Goal: Transaction & Acquisition: Purchase product/service

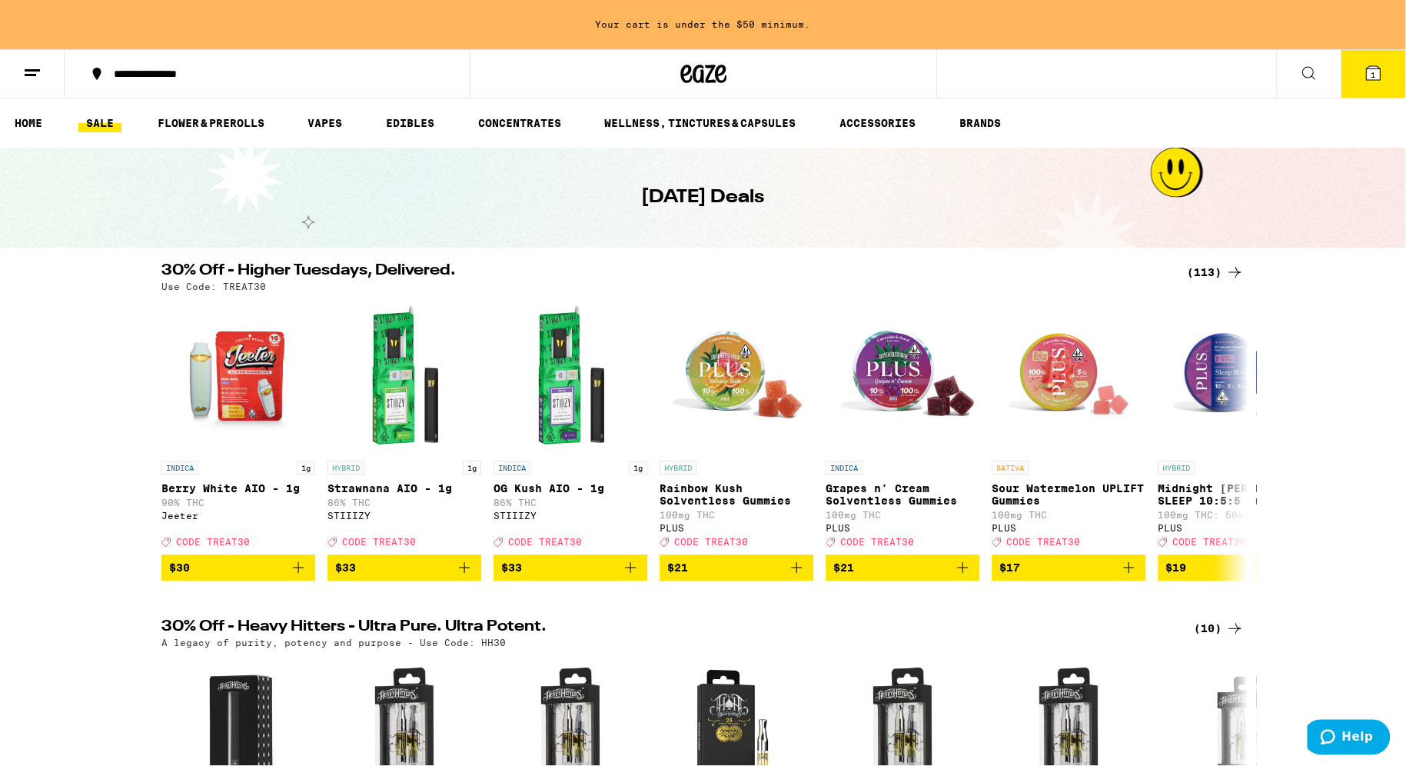
click at [113, 122] on link "SALE" at bounding box center [99, 123] width 43 height 18
click at [104, 125] on link "SALE" at bounding box center [99, 123] width 43 height 18
click at [1235, 440] on icon at bounding box center [1234, 439] width 18 height 18
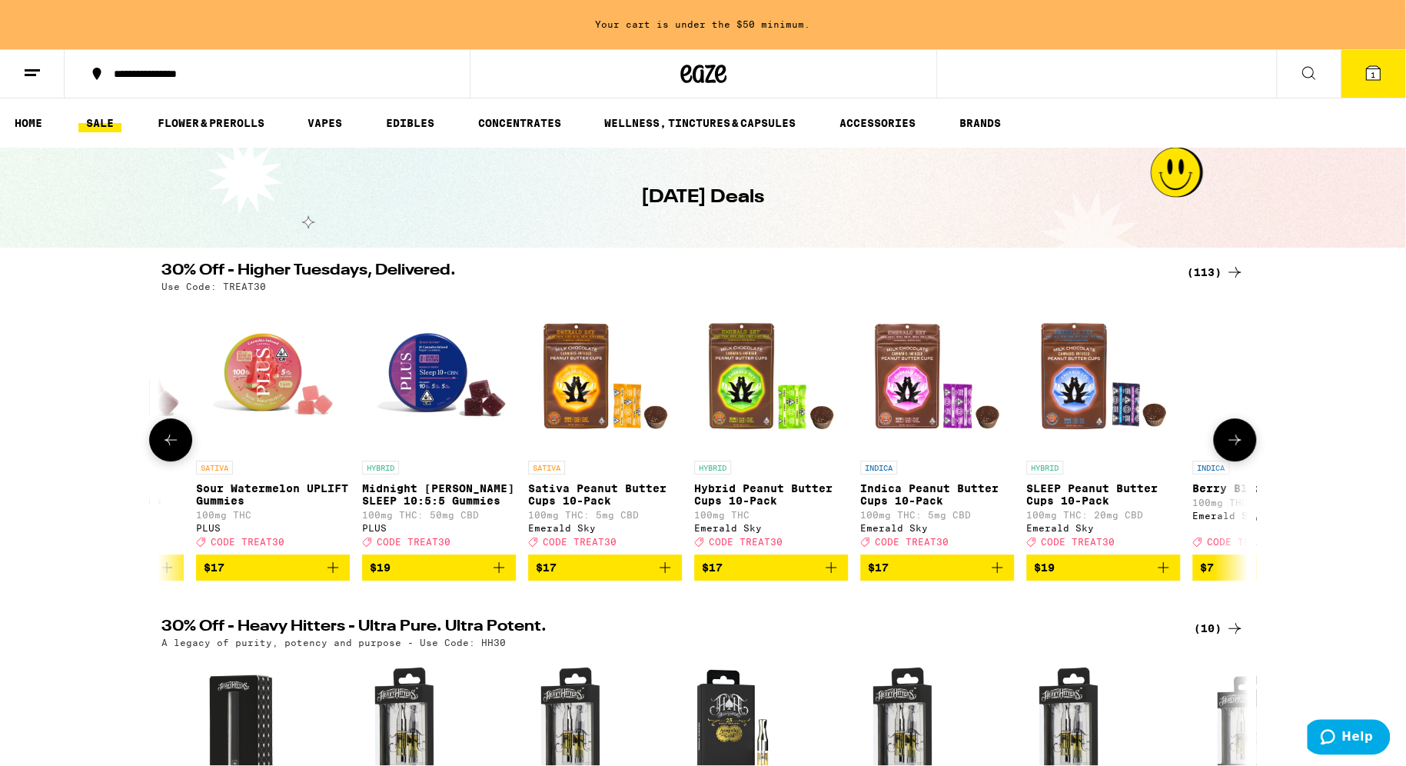
click at [1230, 440] on icon at bounding box center [1234, 439] width 18 height 18
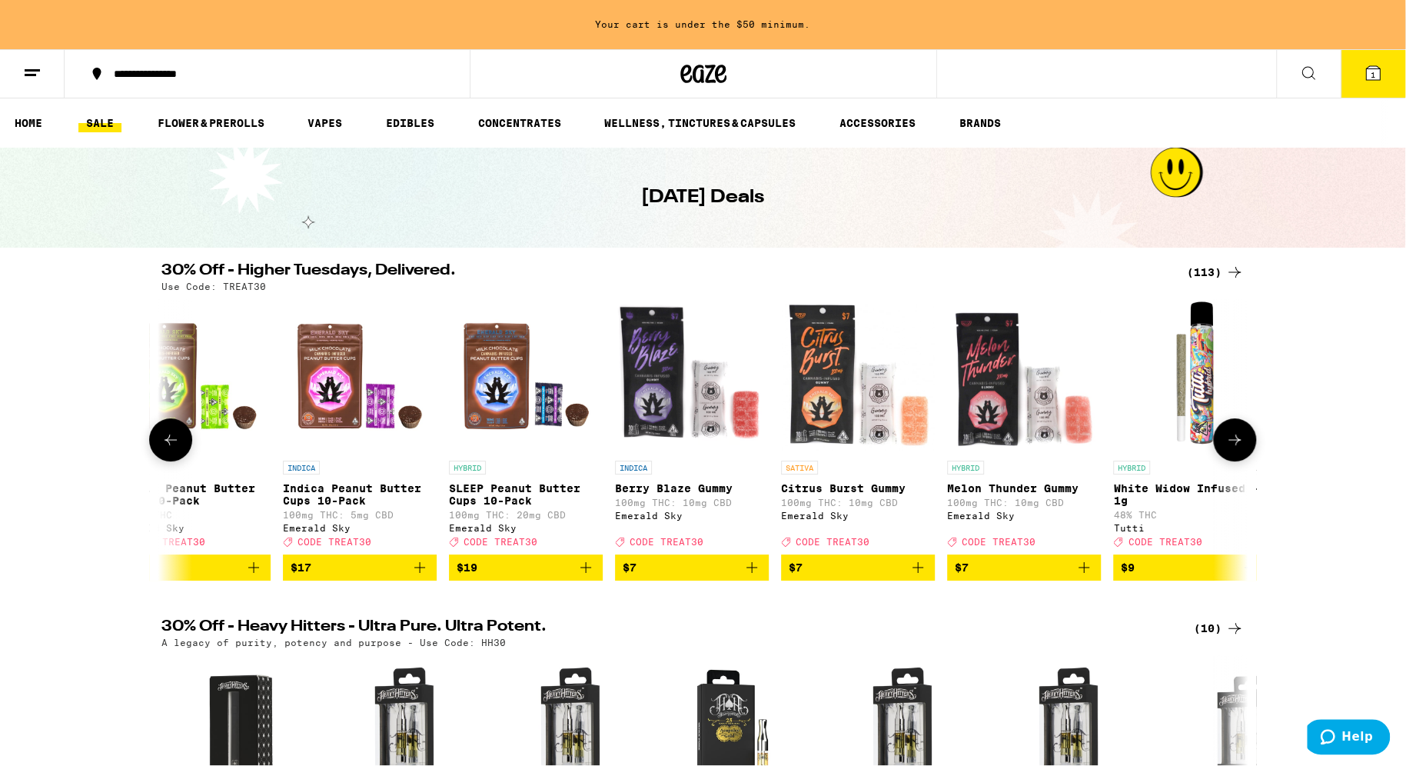
scroll to position [0, 1591]
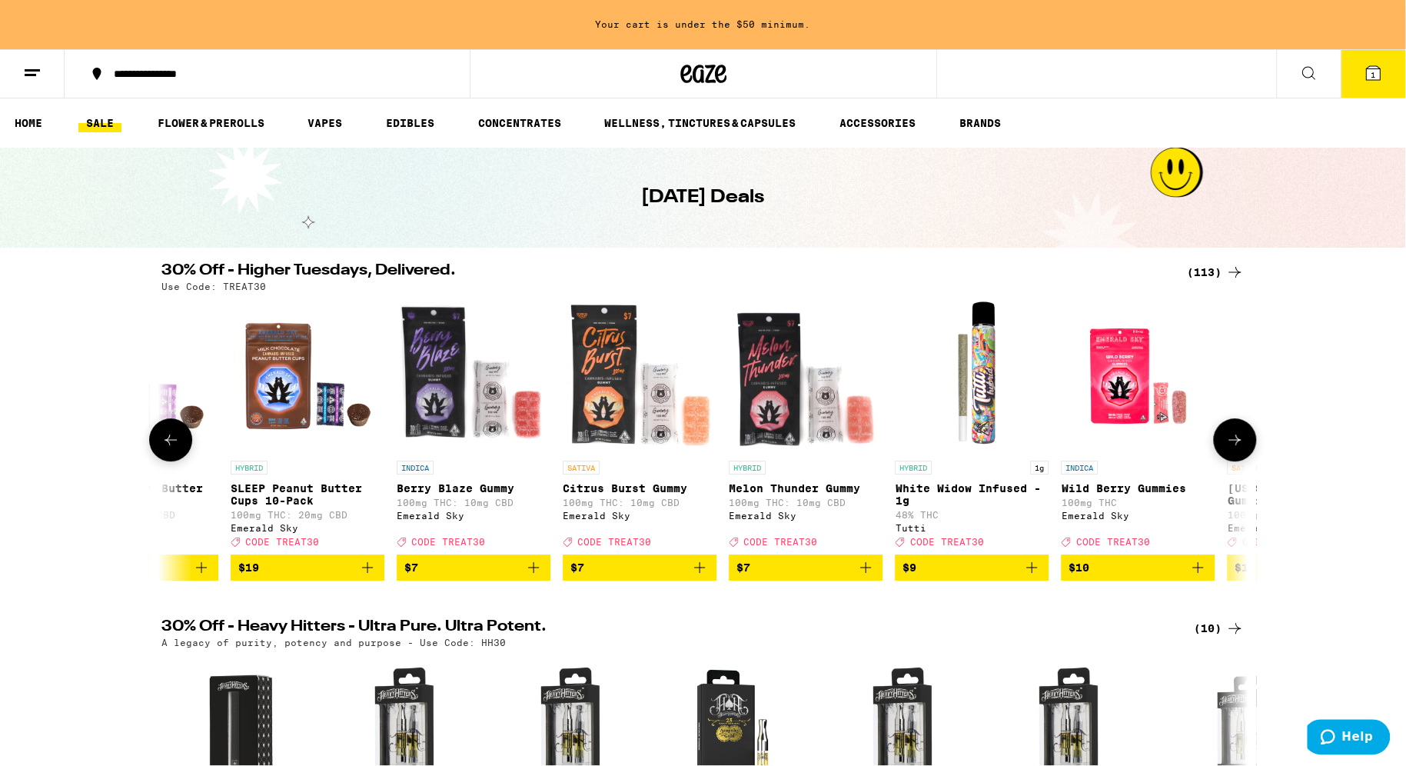
click at [1230, 440] on icon at bounding box center [1234, 439] width 18 height 18
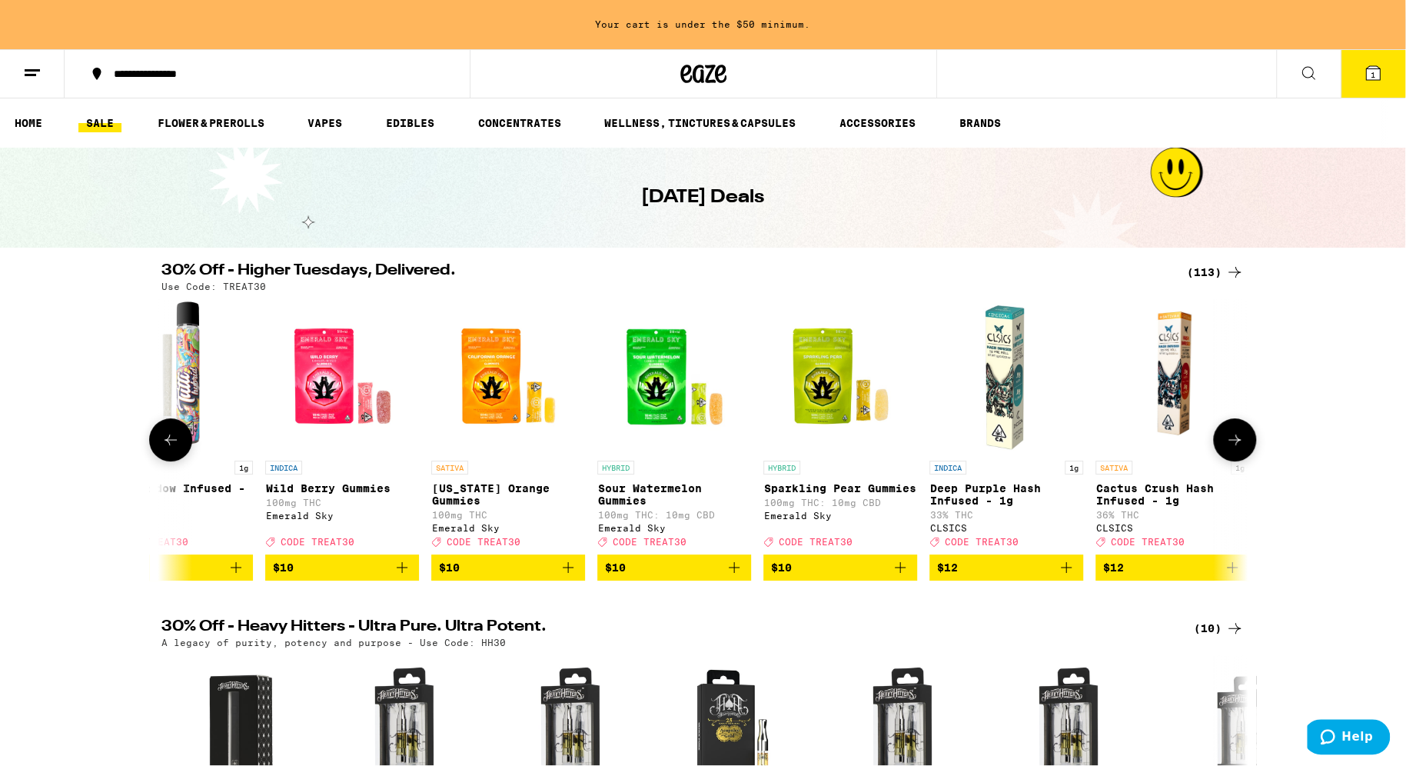
click at [1230, 440] on icon at bounding box center [1234, 439] width 18 height 18
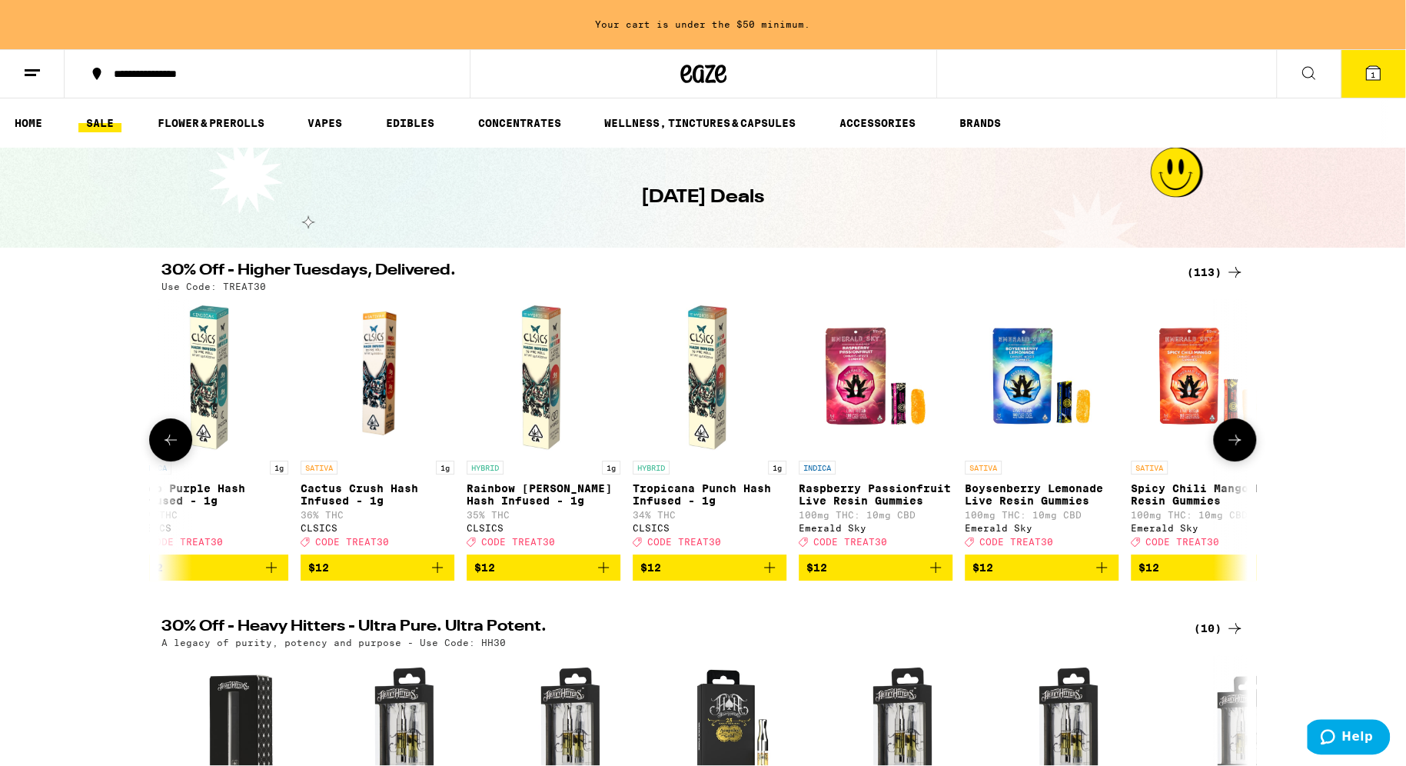
scroll to position [0, 3182]
click at [1239, 447] on icon at bounding box center [1234, 439] width 18 height 18
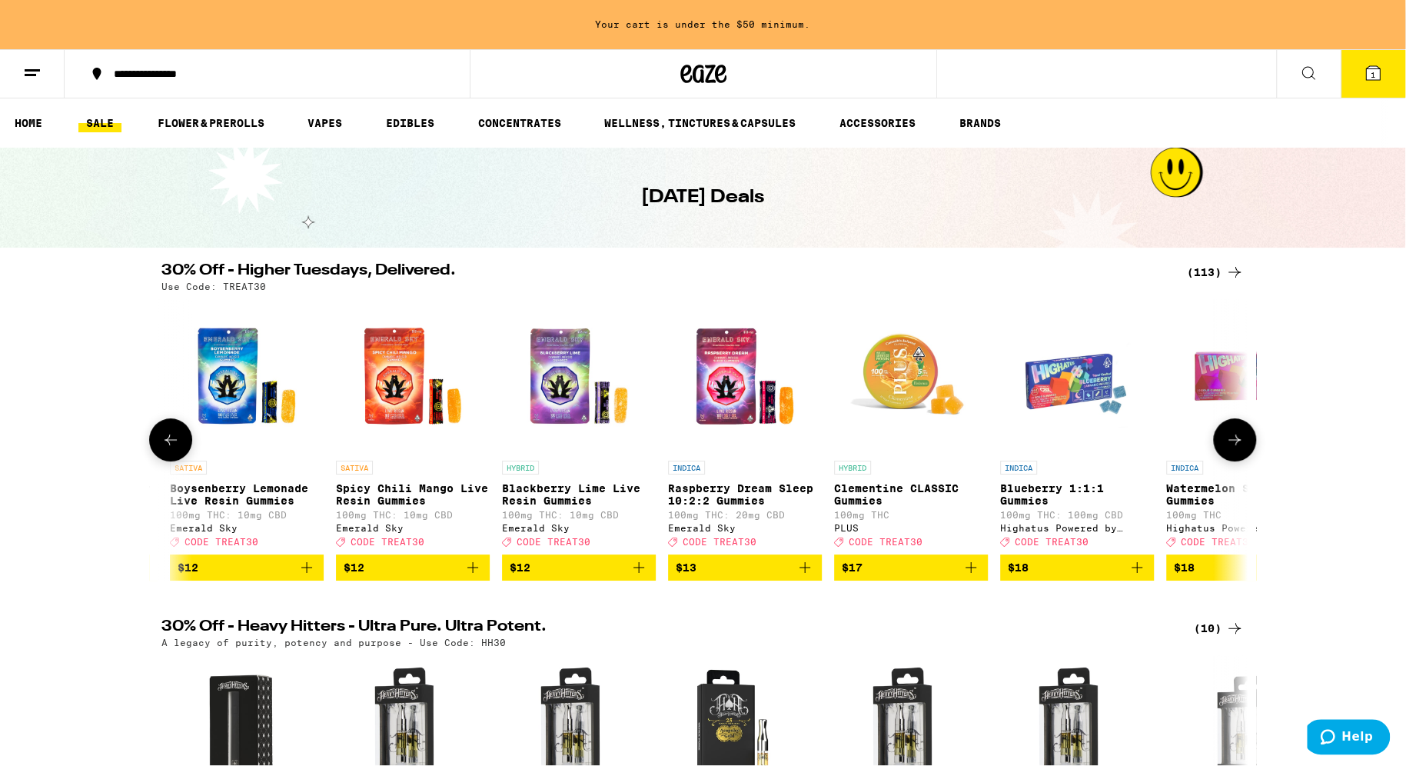
scroll to position [0, 3977]
click at [1239, 447] on icon at bounding box center [1234, 439] width 18 height 18
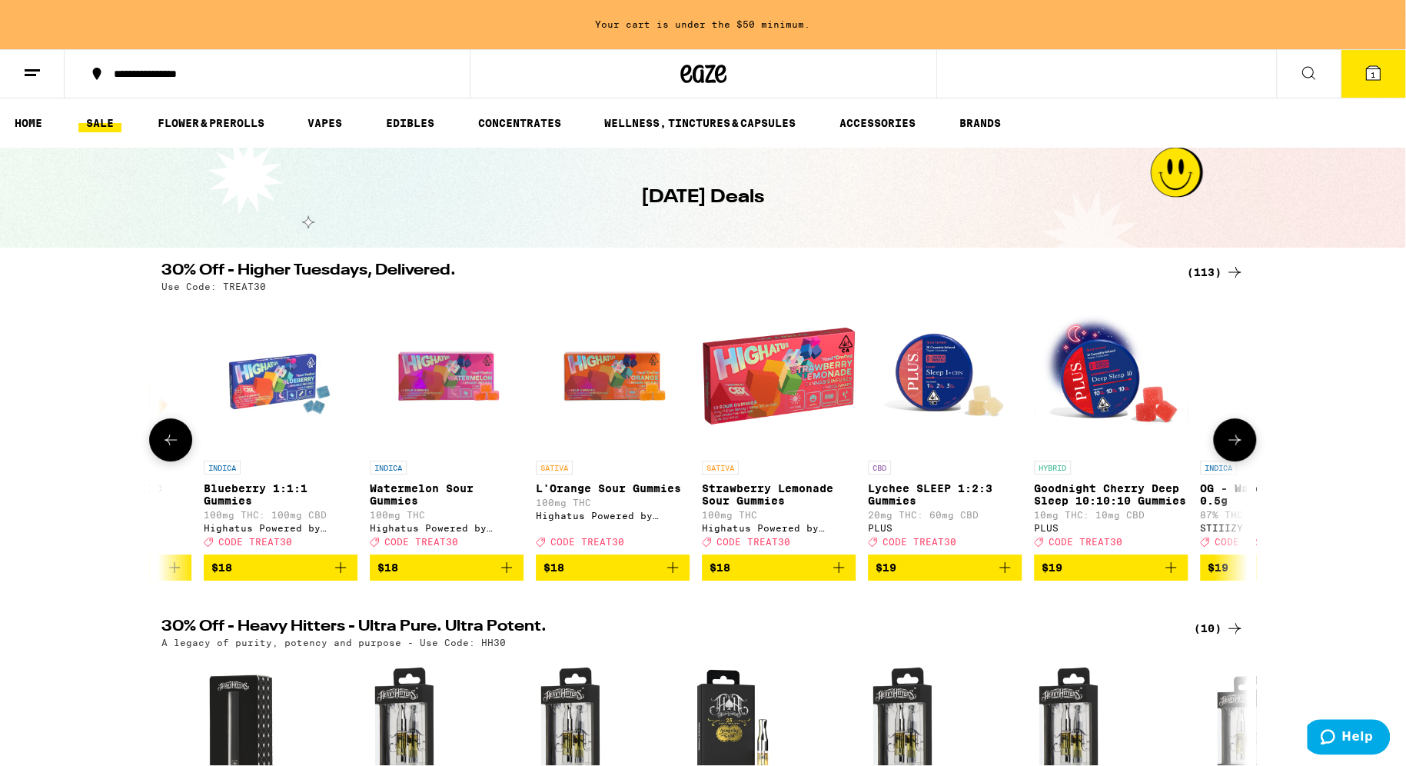
click at [1239, 447] on icon at bounding box center [1234, 439] width 18 height 18
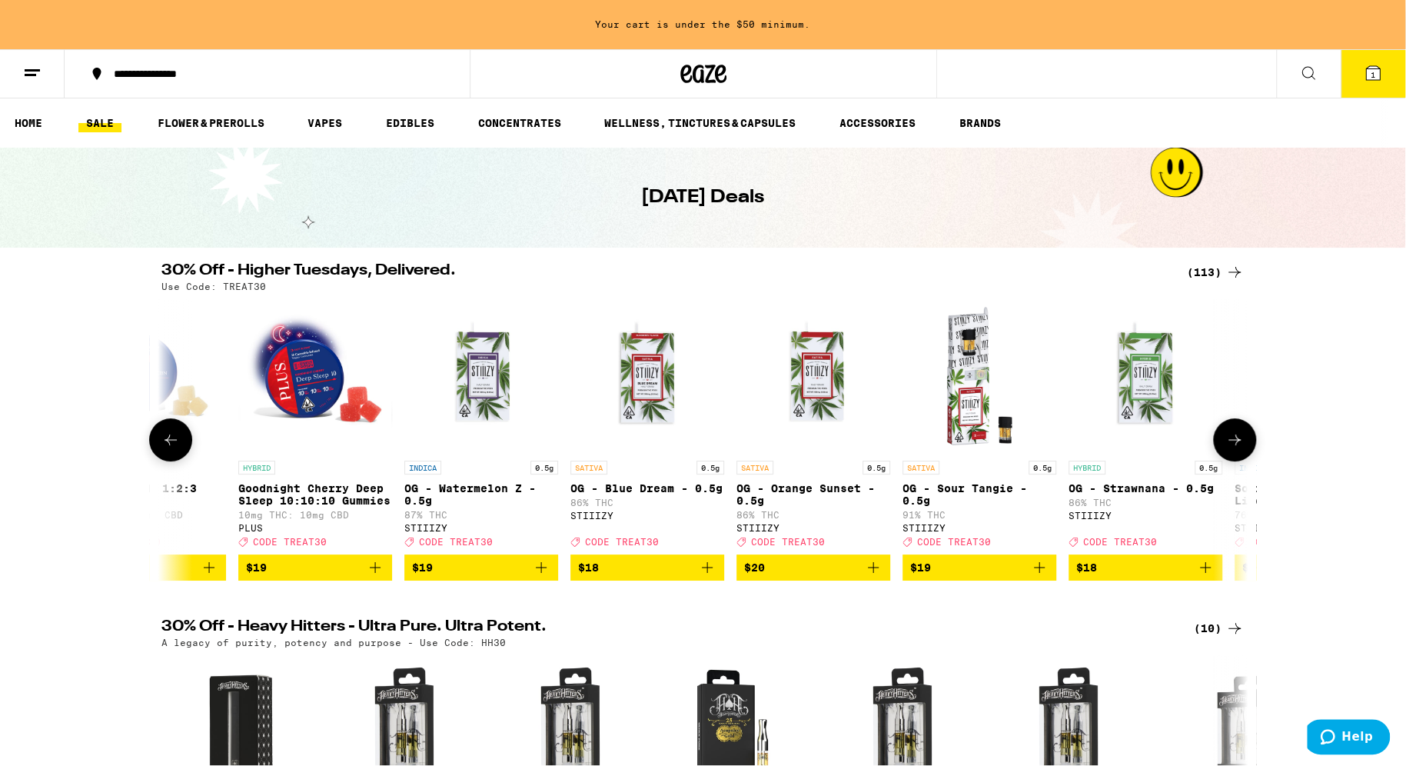
click at [1239, 447] on icon at bounding box center [1234, 439] width 18 height 18
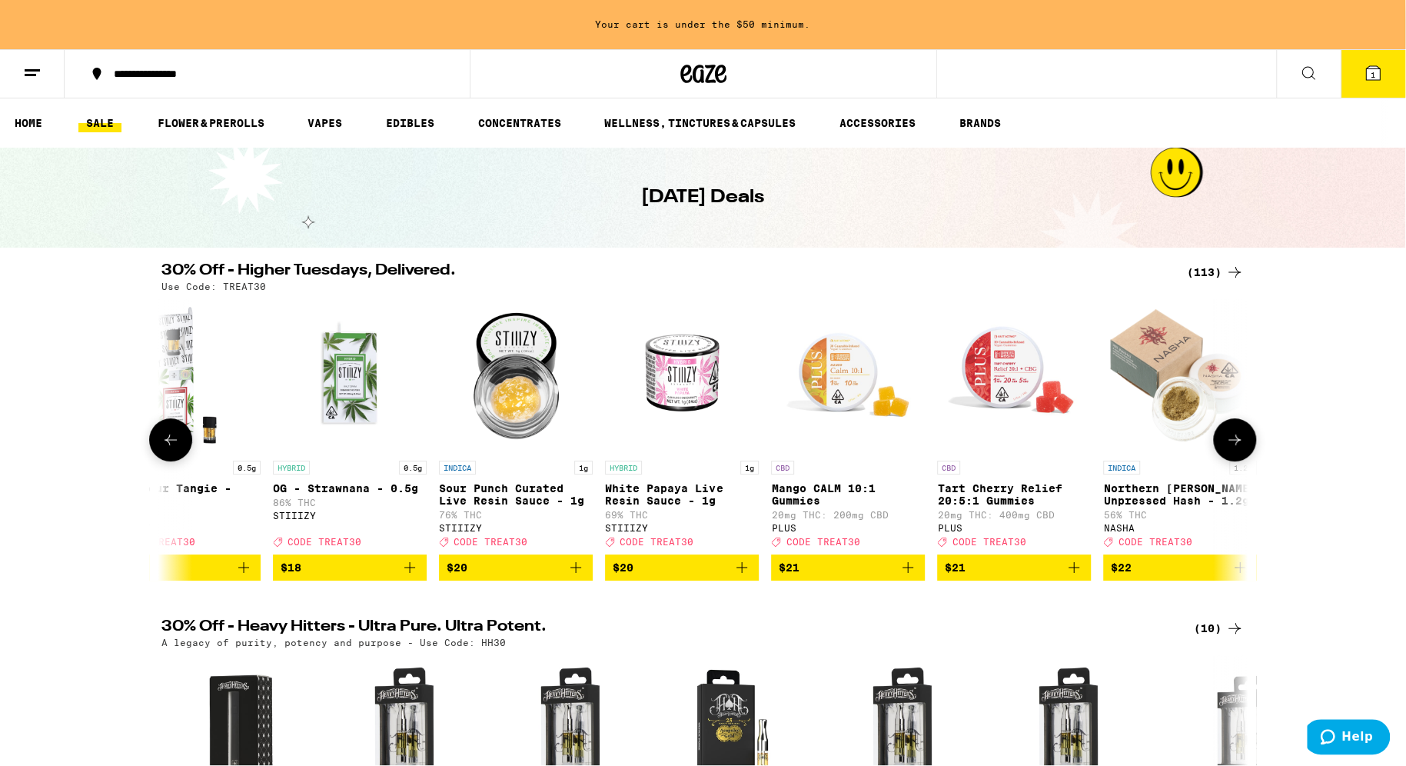
click at [173, 449] on icon at bounding box center [170, 439] width 18 height 18
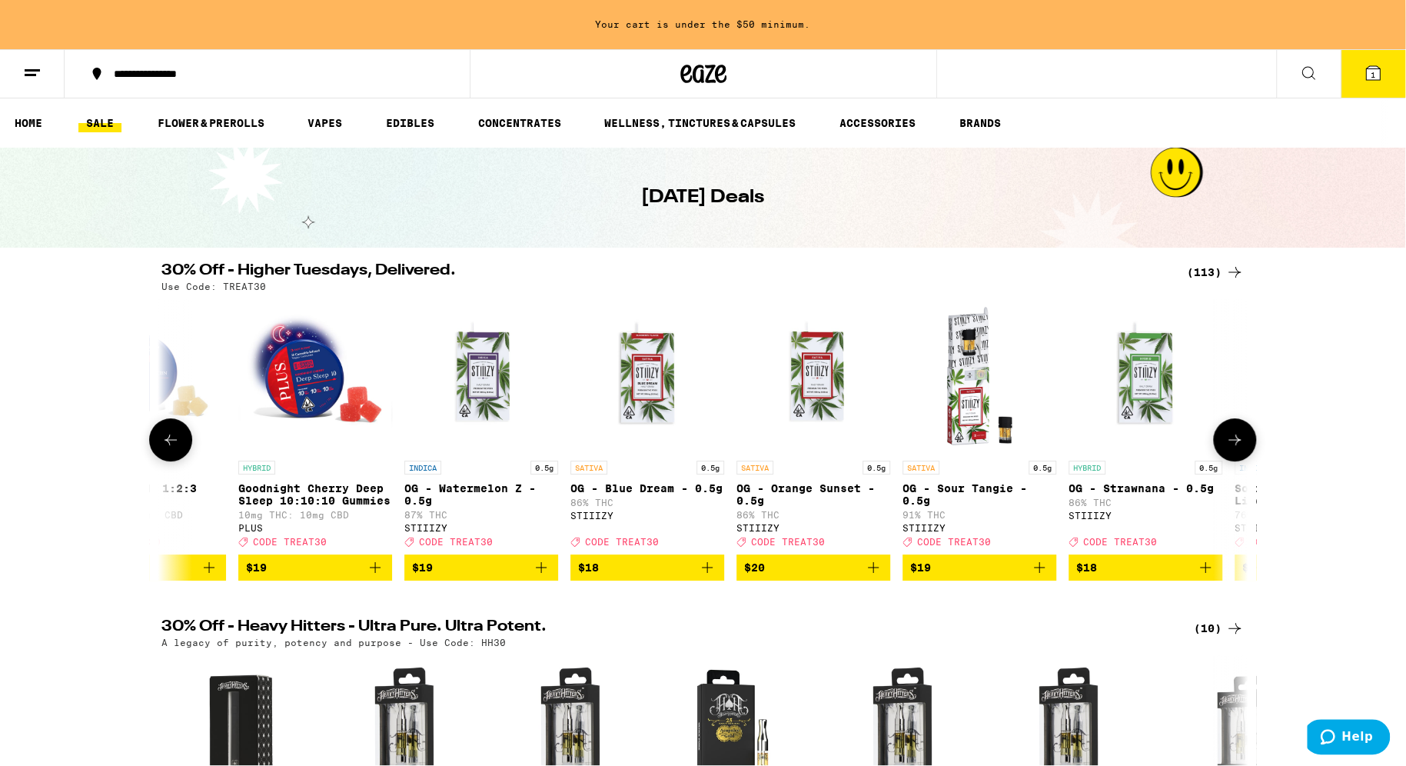
click at [1236, 445] on icon at bounding box center [1234, 439] width 18 height 18
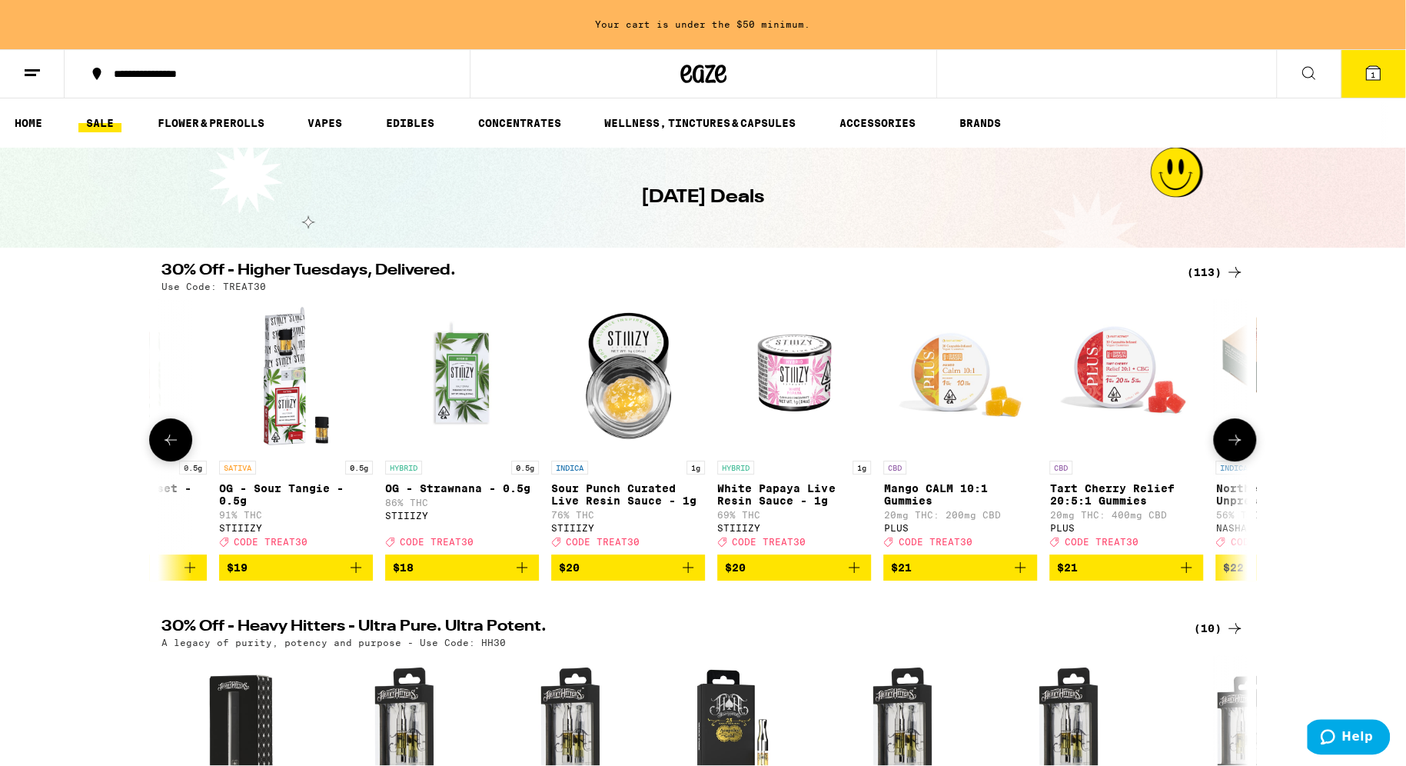
scroll to position [0, 6364]
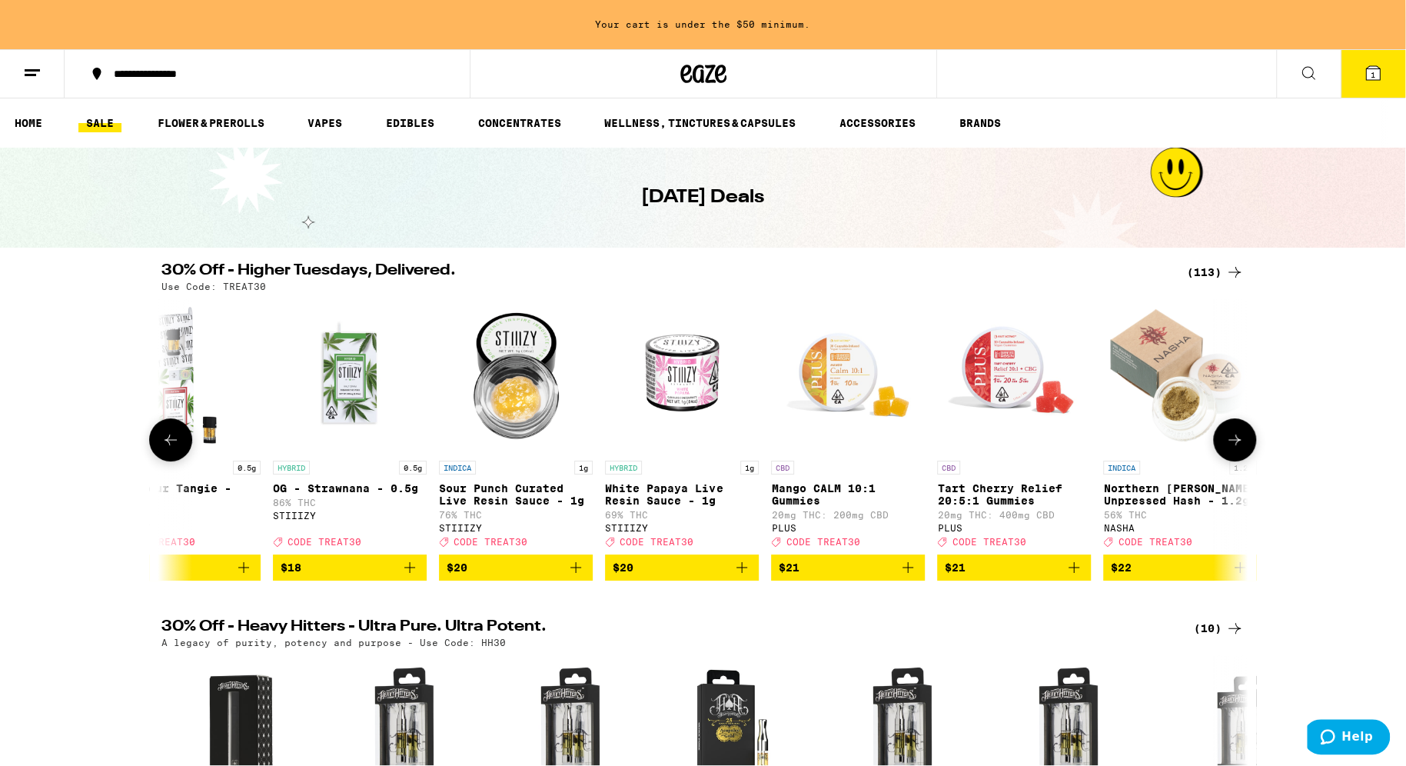
click at [1236, 445] on icon at bounding box center [1234, 439] width 18 height 18
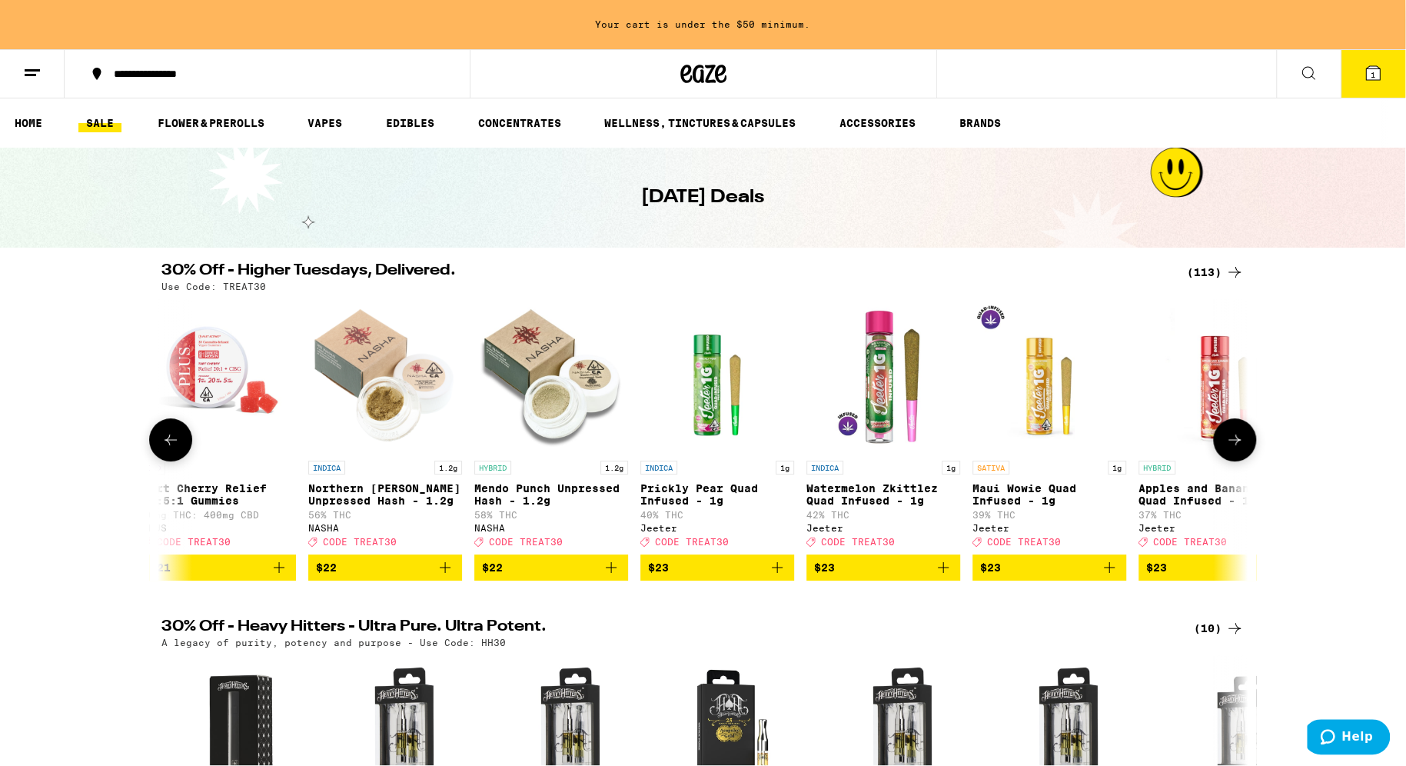
click at [1236, 445] on icon at bounding box center [1234, 439] width 18 height 18
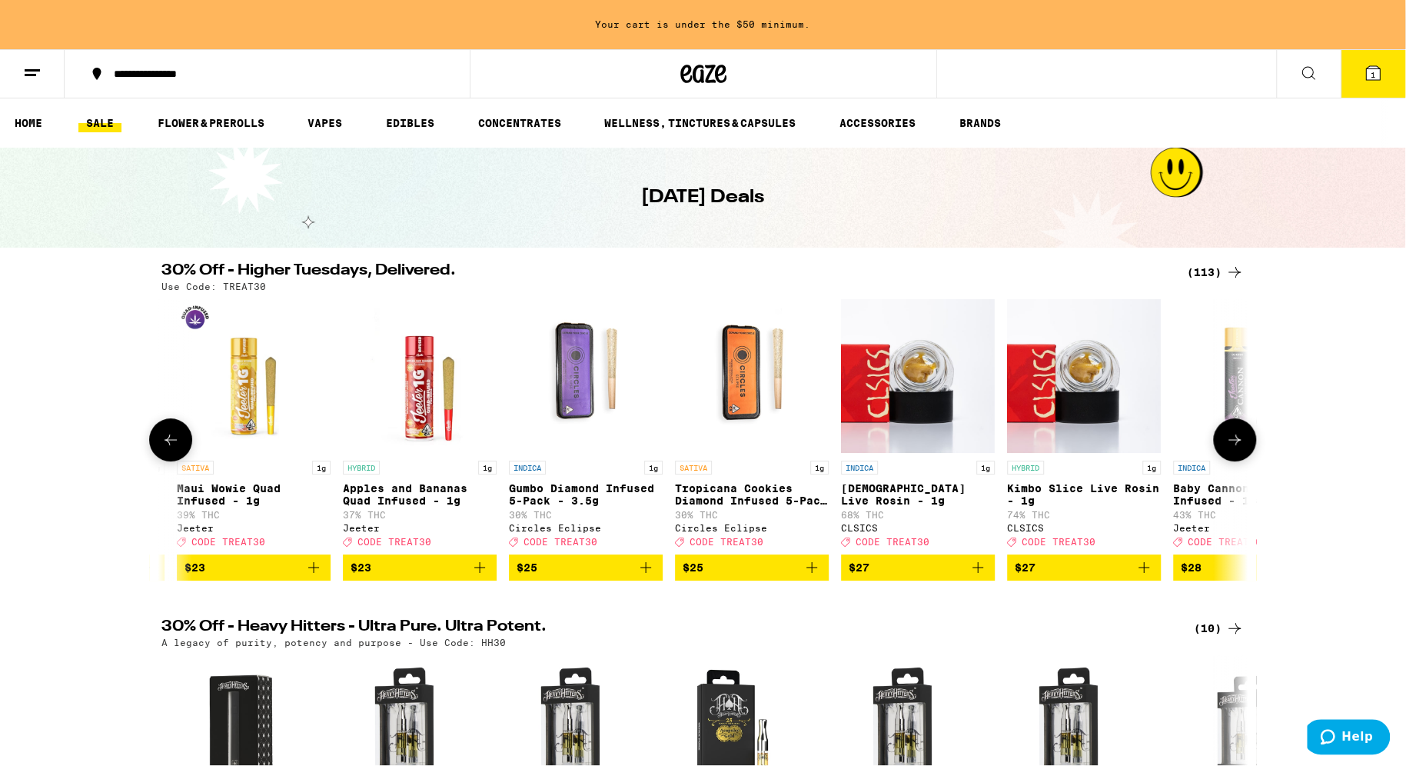
click at [1236, 445] on icon at bounding box center [1234, 439] width 18 height 18
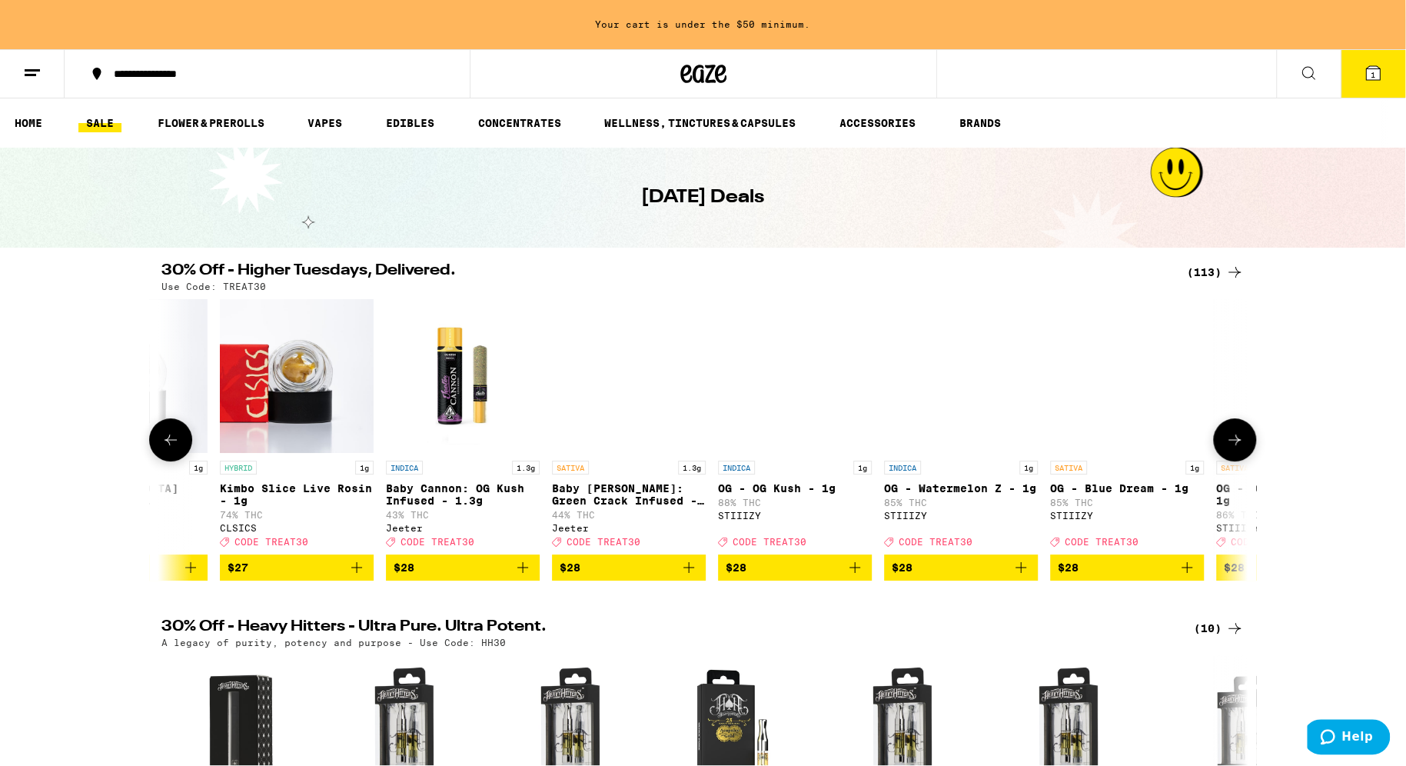
scroll to position [0, 8750]
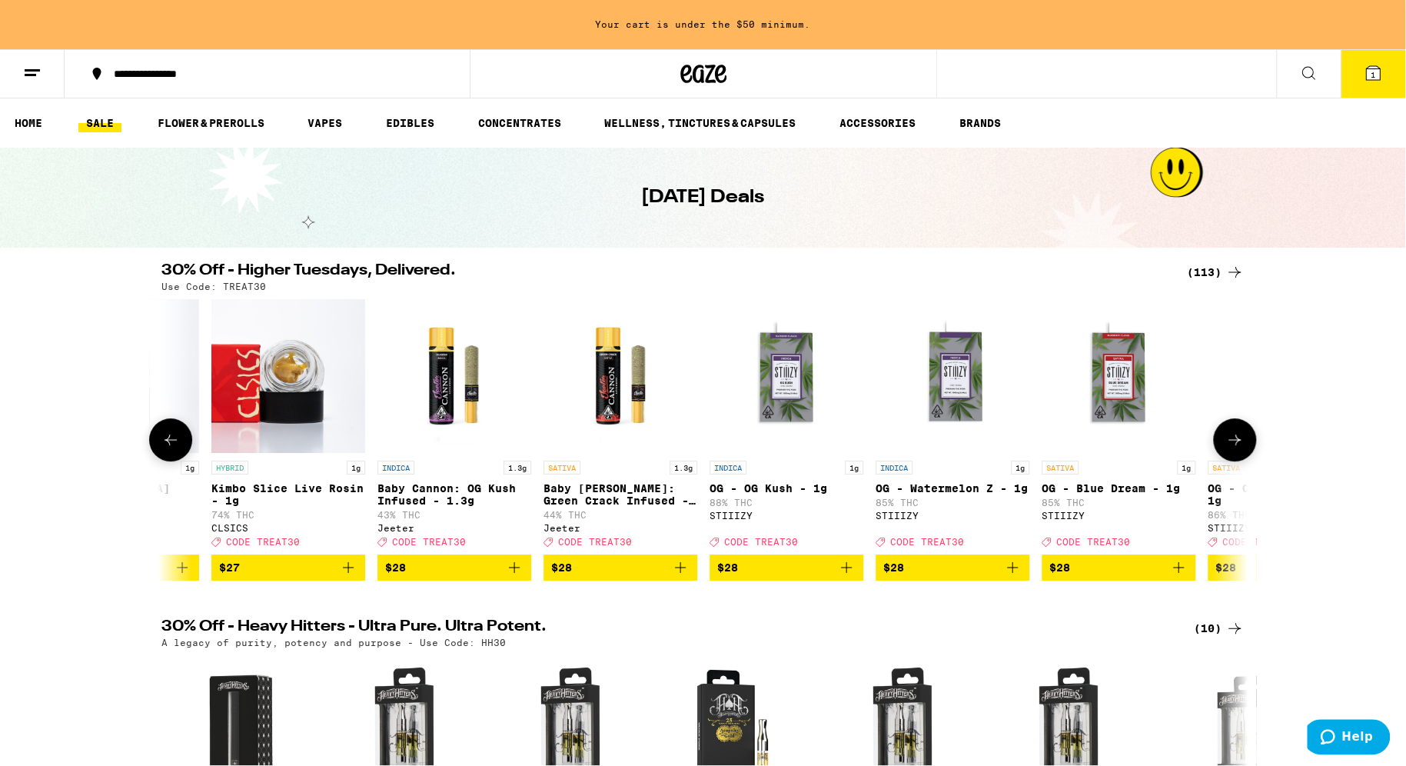
click at [1236, 445] on icon at bounding box center [1234, 439] width 18 height 18
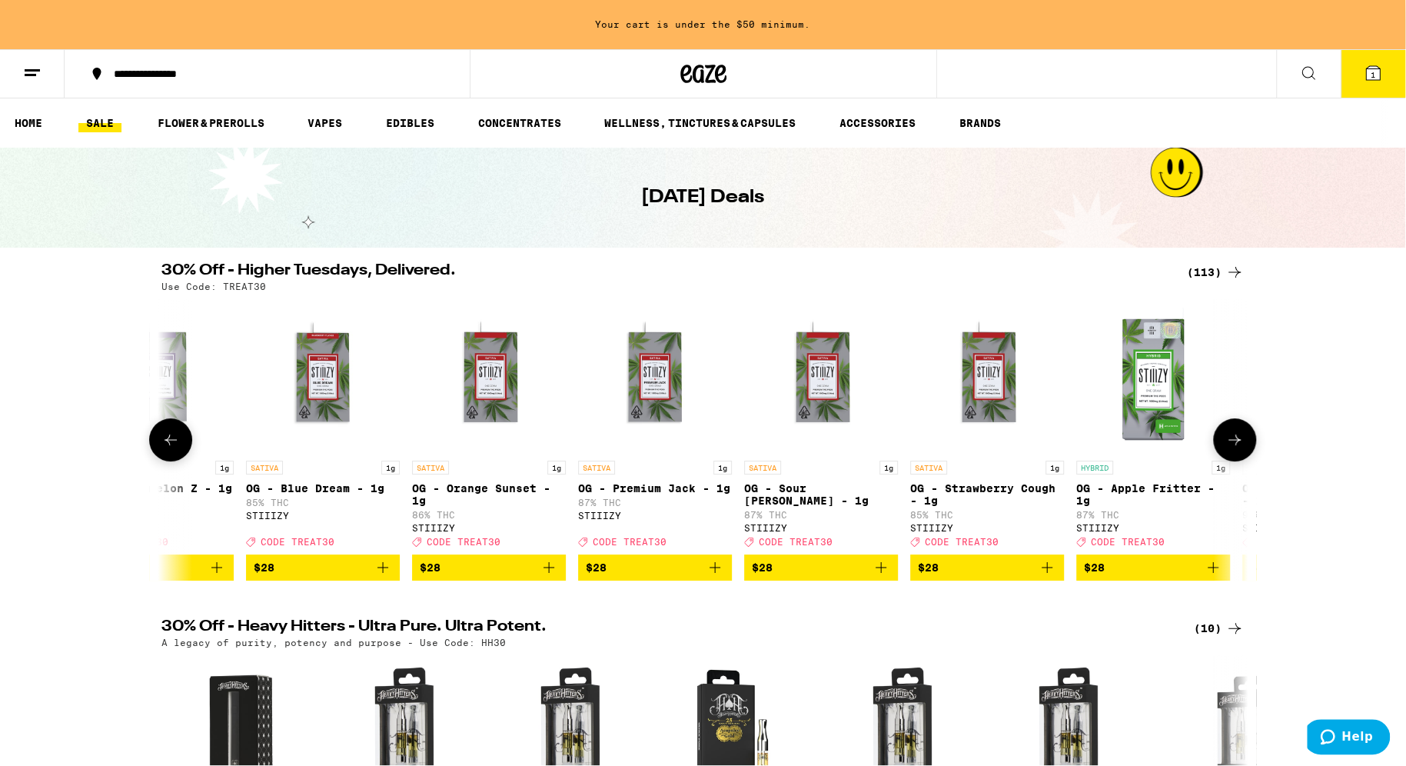
click at [1236, 445] on icon at bounding box center [1234, 439] width 18 height 18
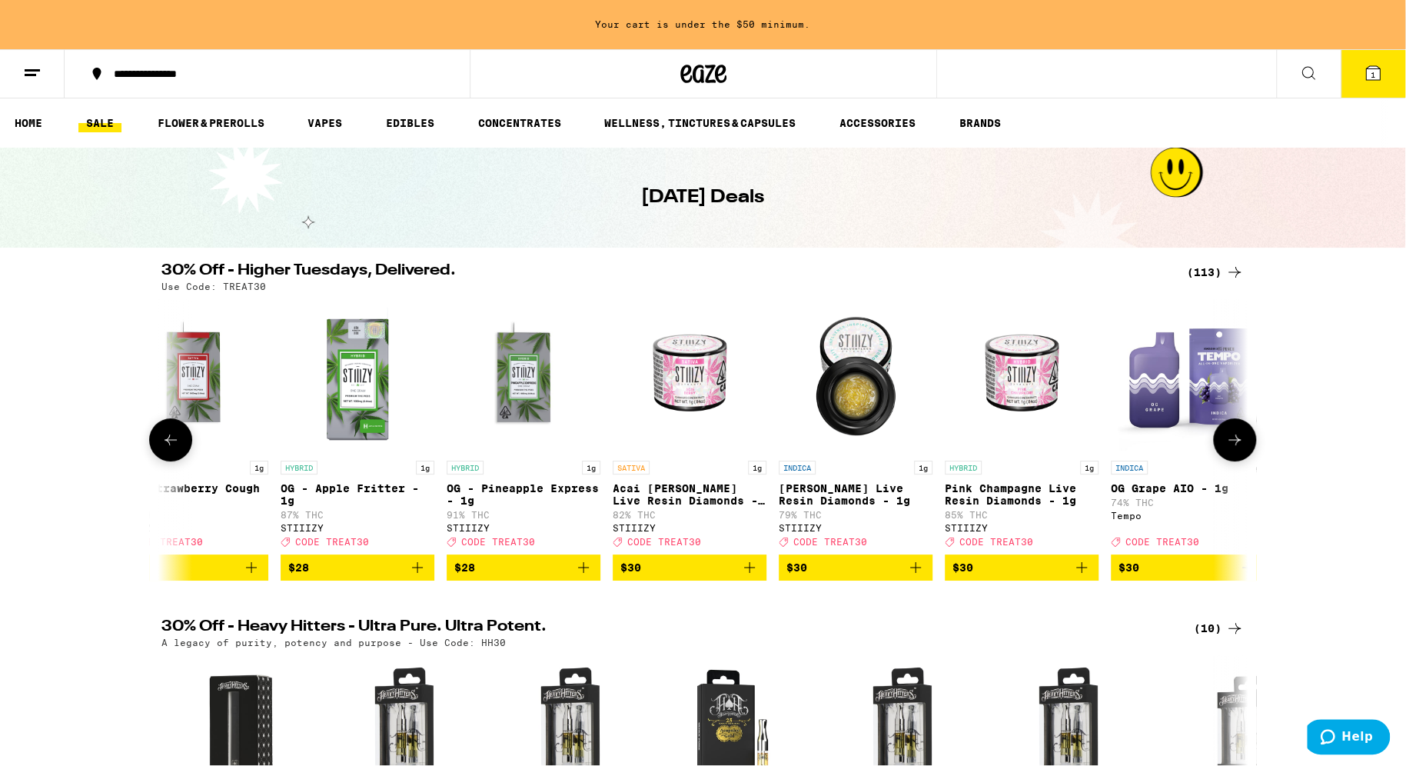
click at [1236, 445] on icon at bounding box center [1234, 439] width 18 height 18
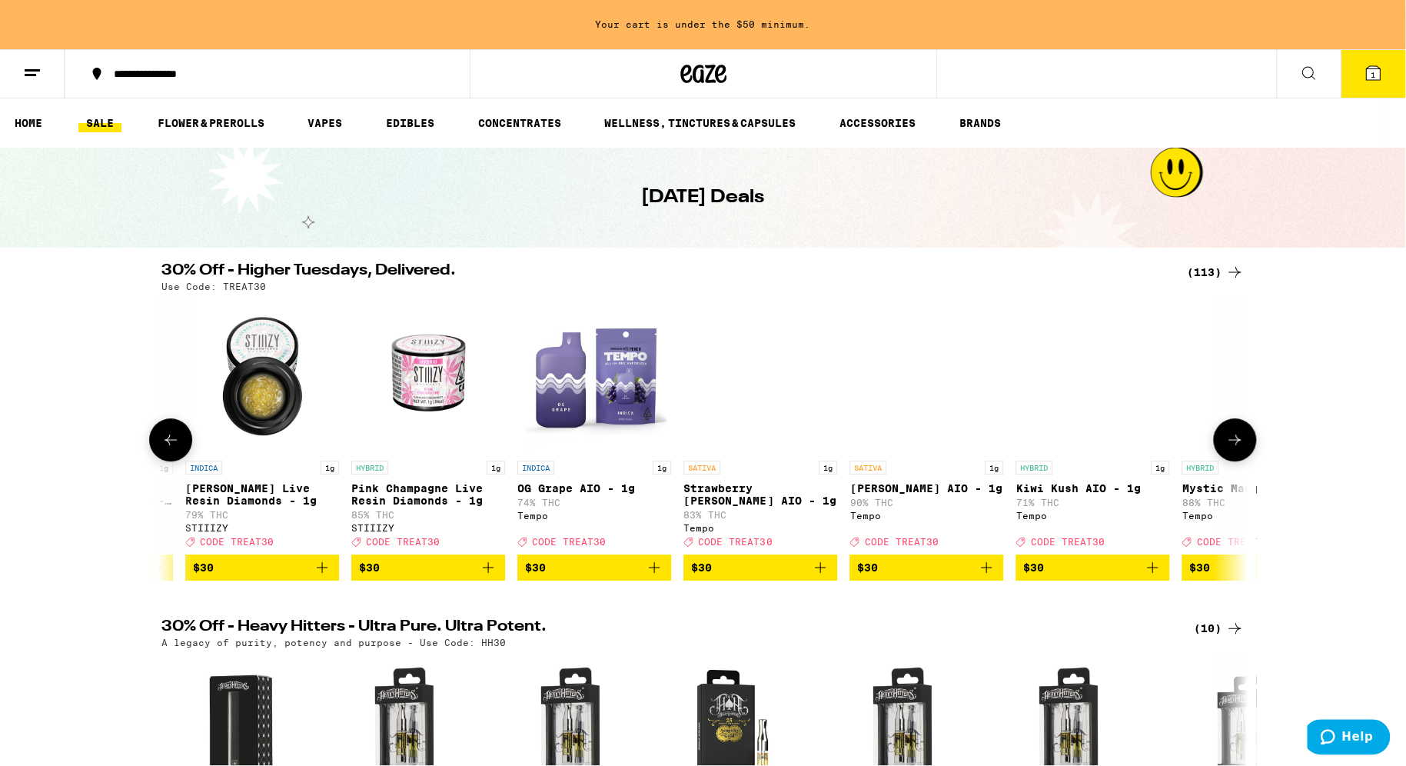
scroll to position [0, 11136]
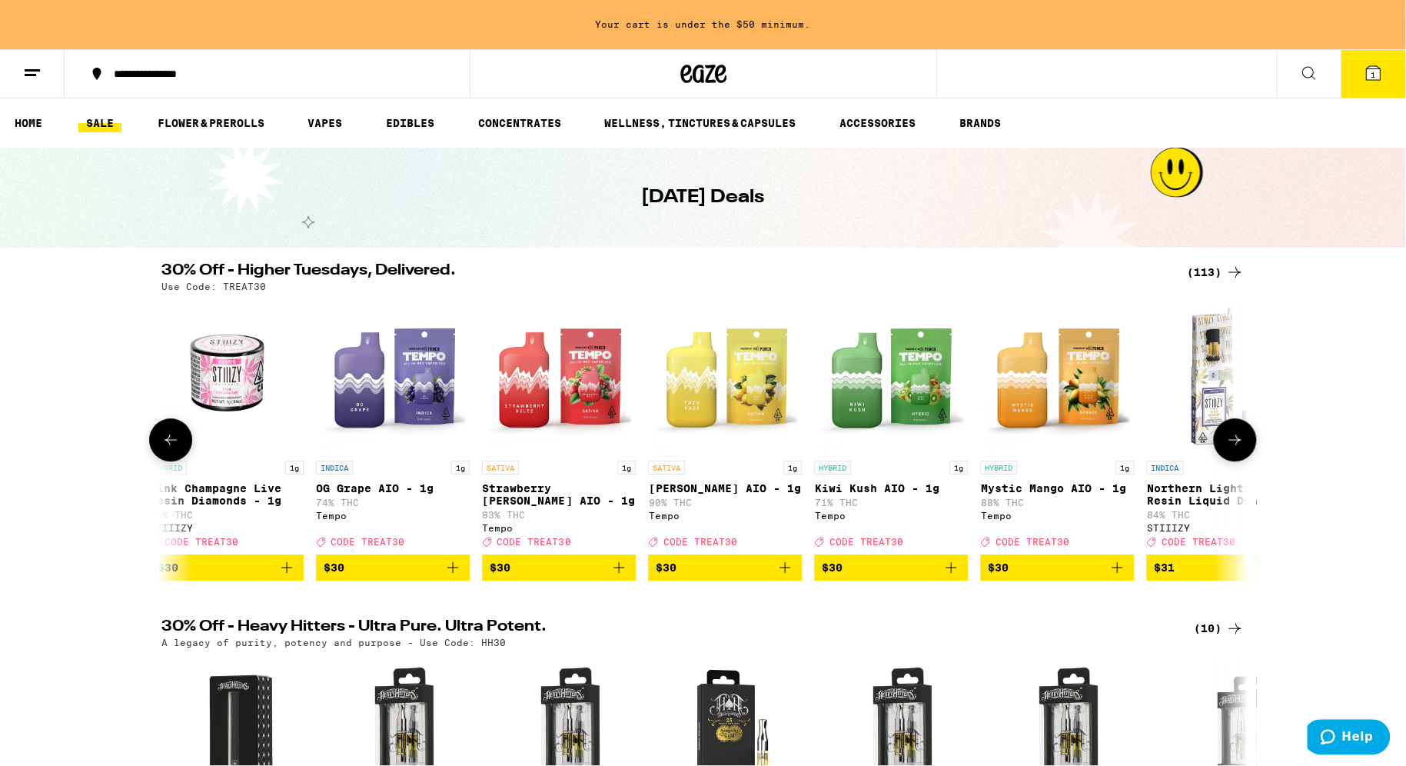
click at [1236, 445] on icon at bounding box center [1234, 439] width 18 height 18
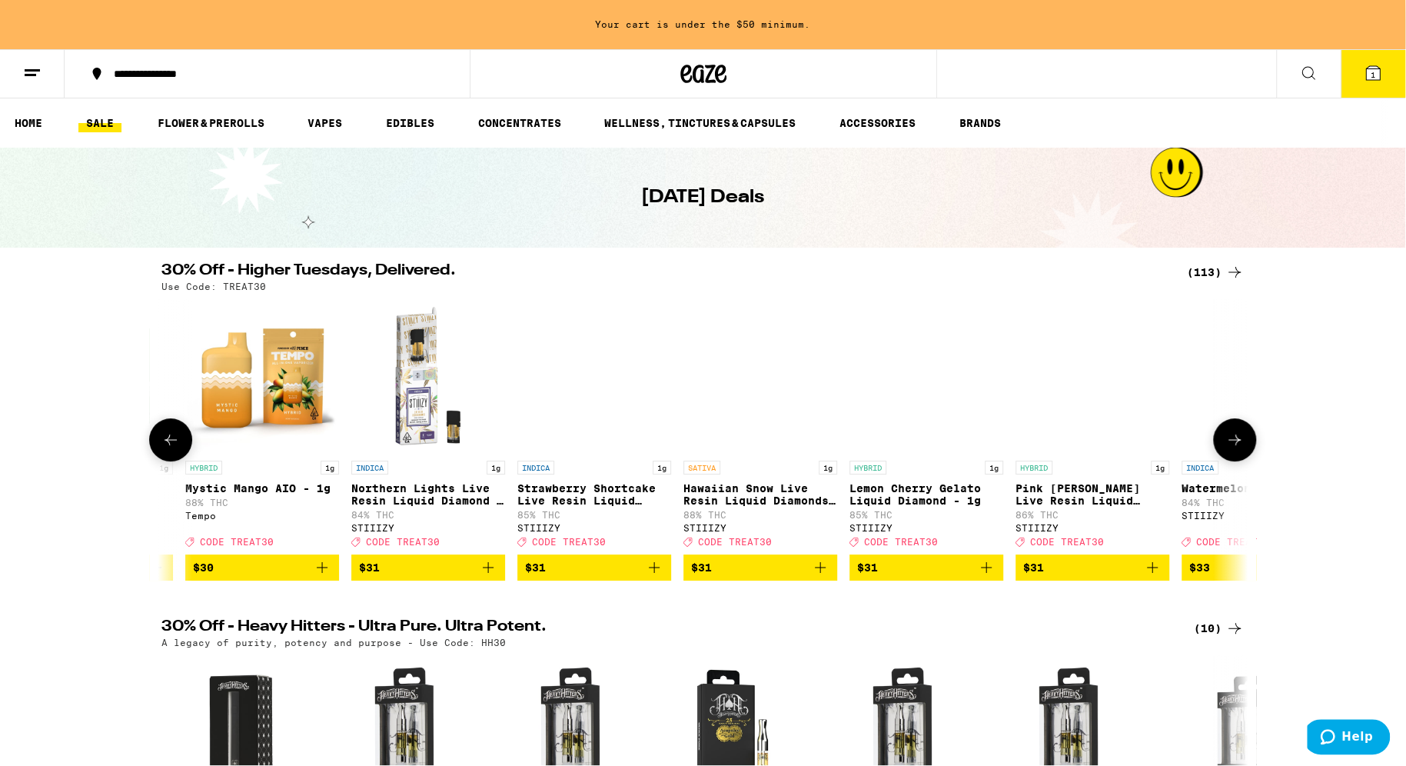
scroll to position [0, 11932]
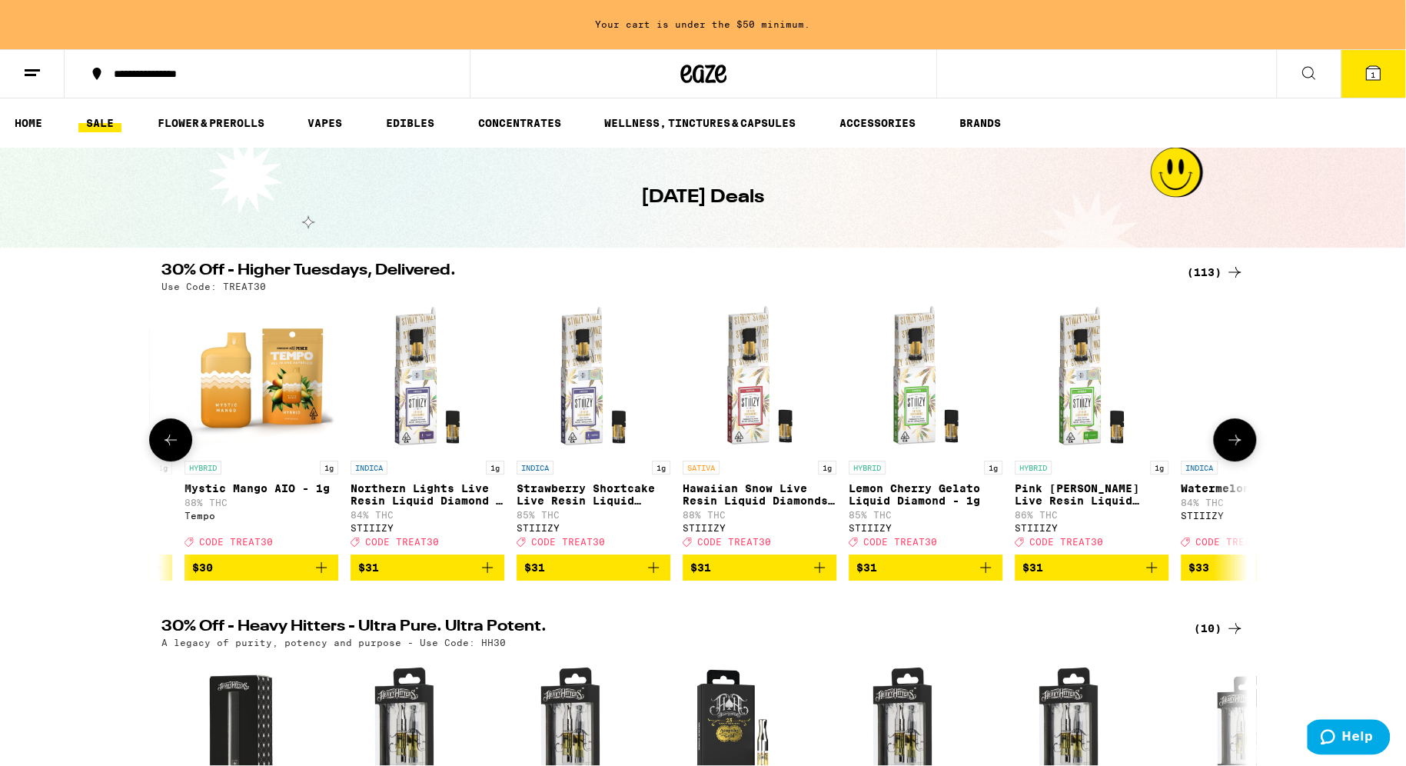
click at [1236, 445] on icon at bounding box center [1234, 439] width 18 height 18
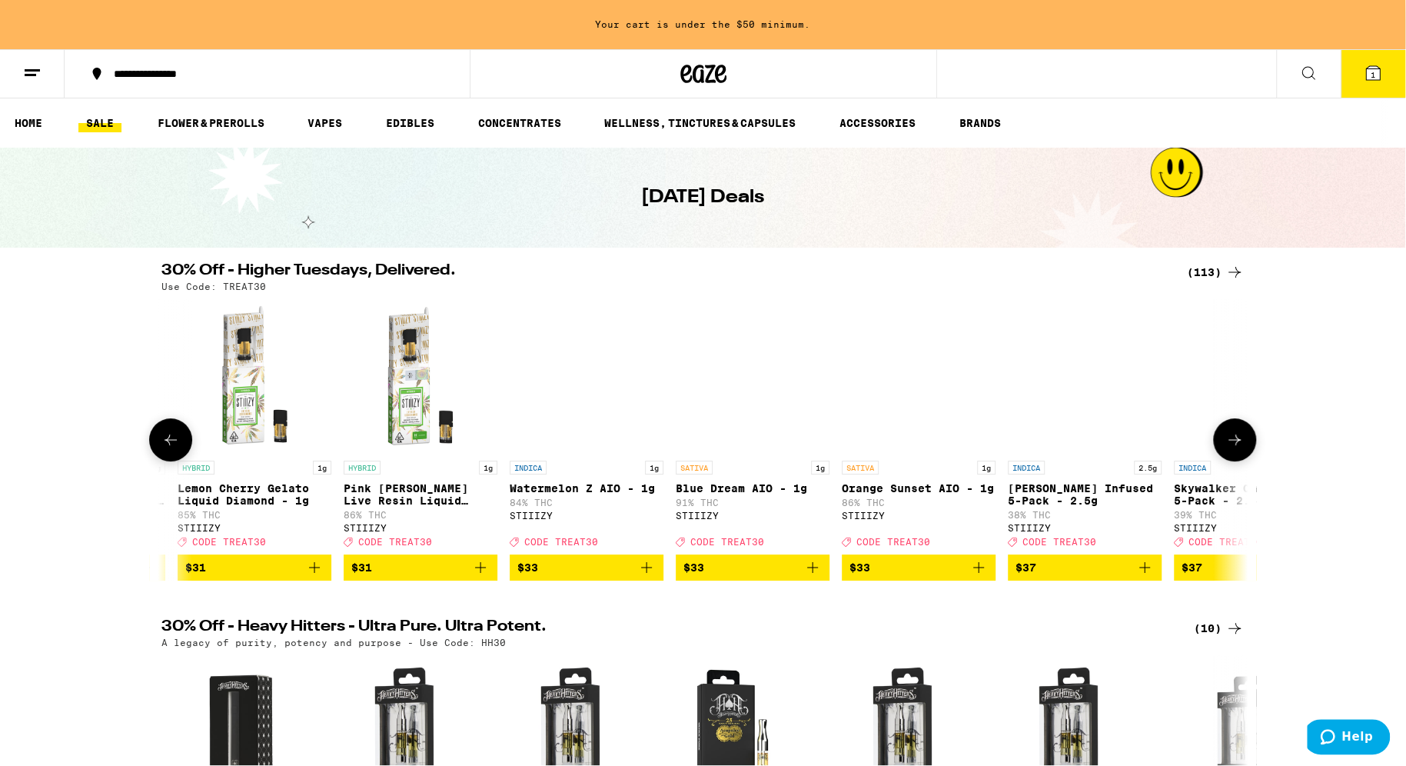
scroll to position [0, 12728]
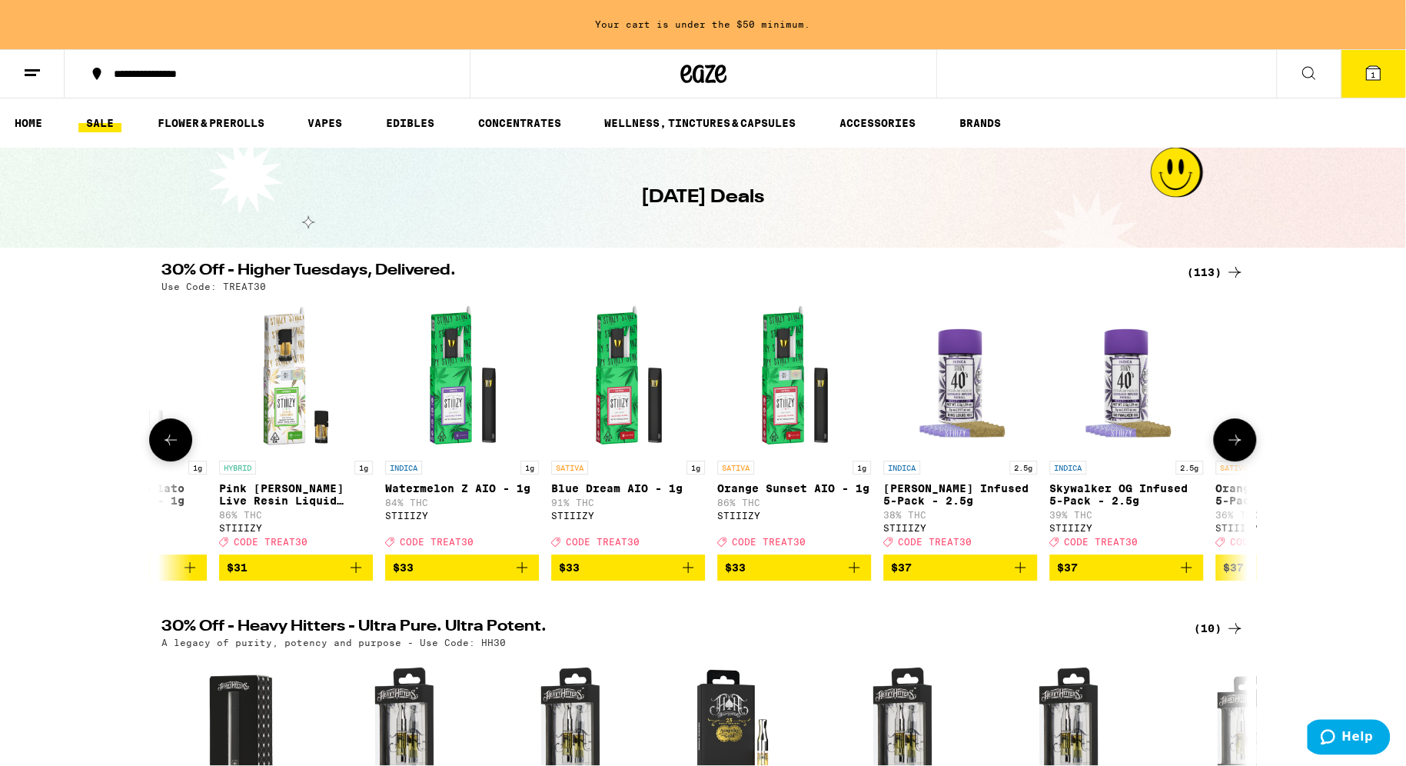
click at [1236, 445] on icon at bounding box center [1234, 439] width 18 height 18
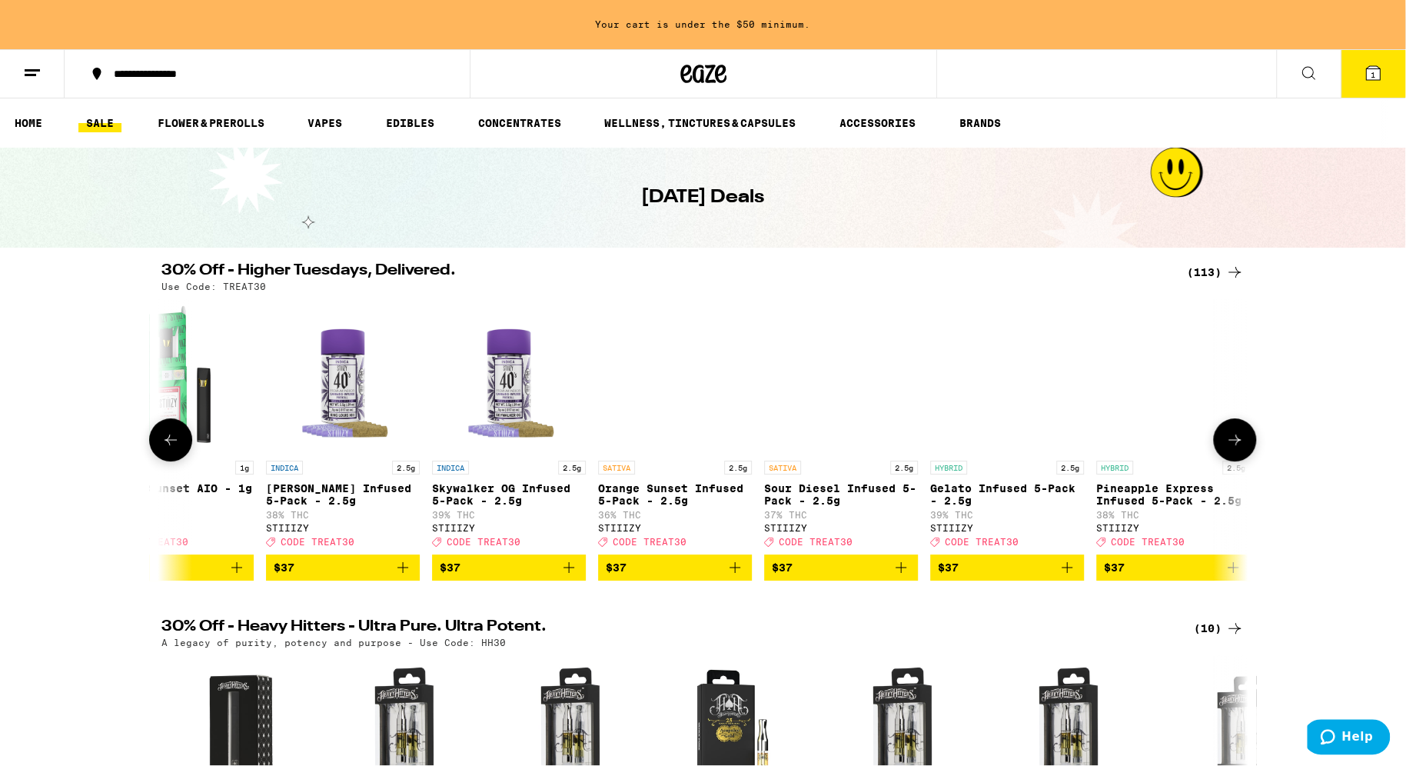
scroll to position [0, 13523]
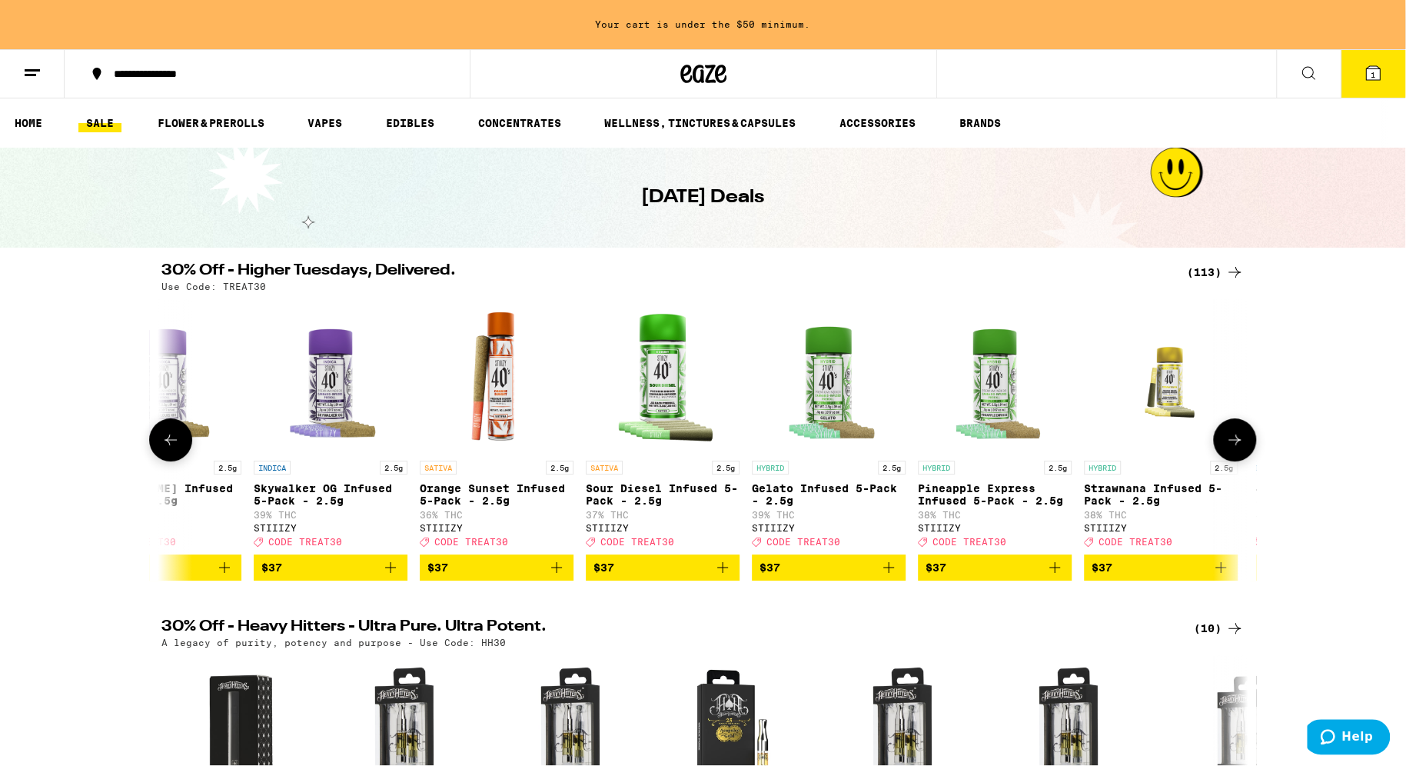
click at [1236, 445] on icon at bounding box center [1234, 439] width 18 height 18
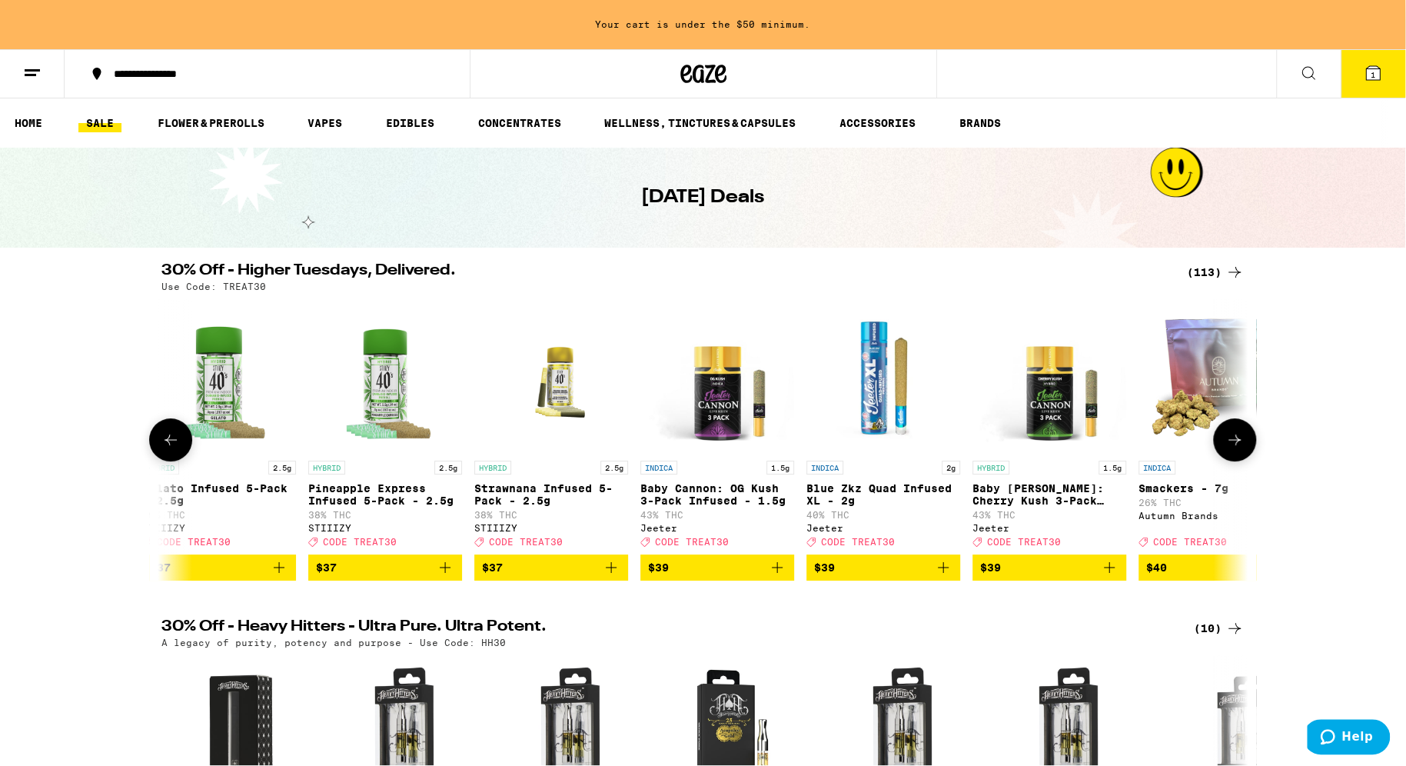
scroll to position [0, 14318]
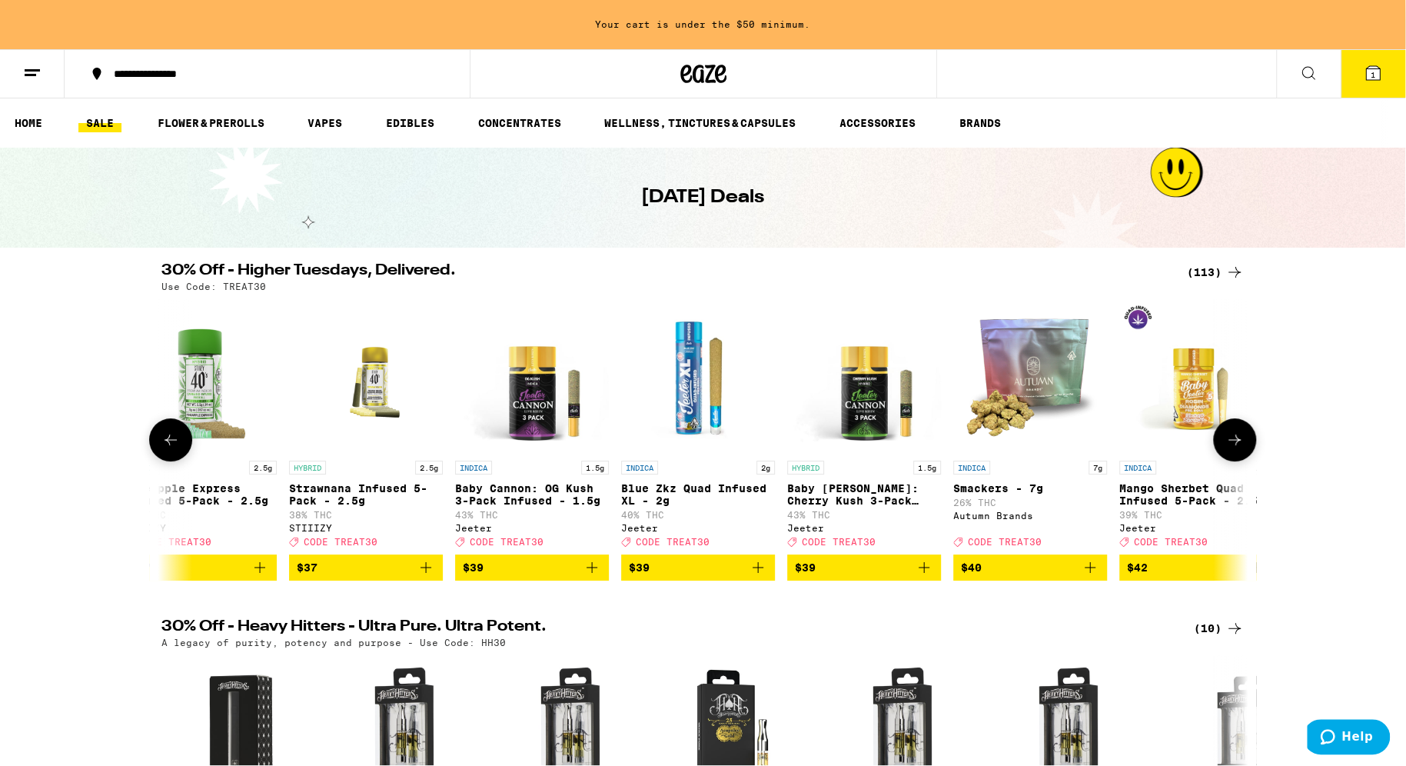
click at [1234, 446] on icon at bounding box center [1234, 439] width 18 height 18
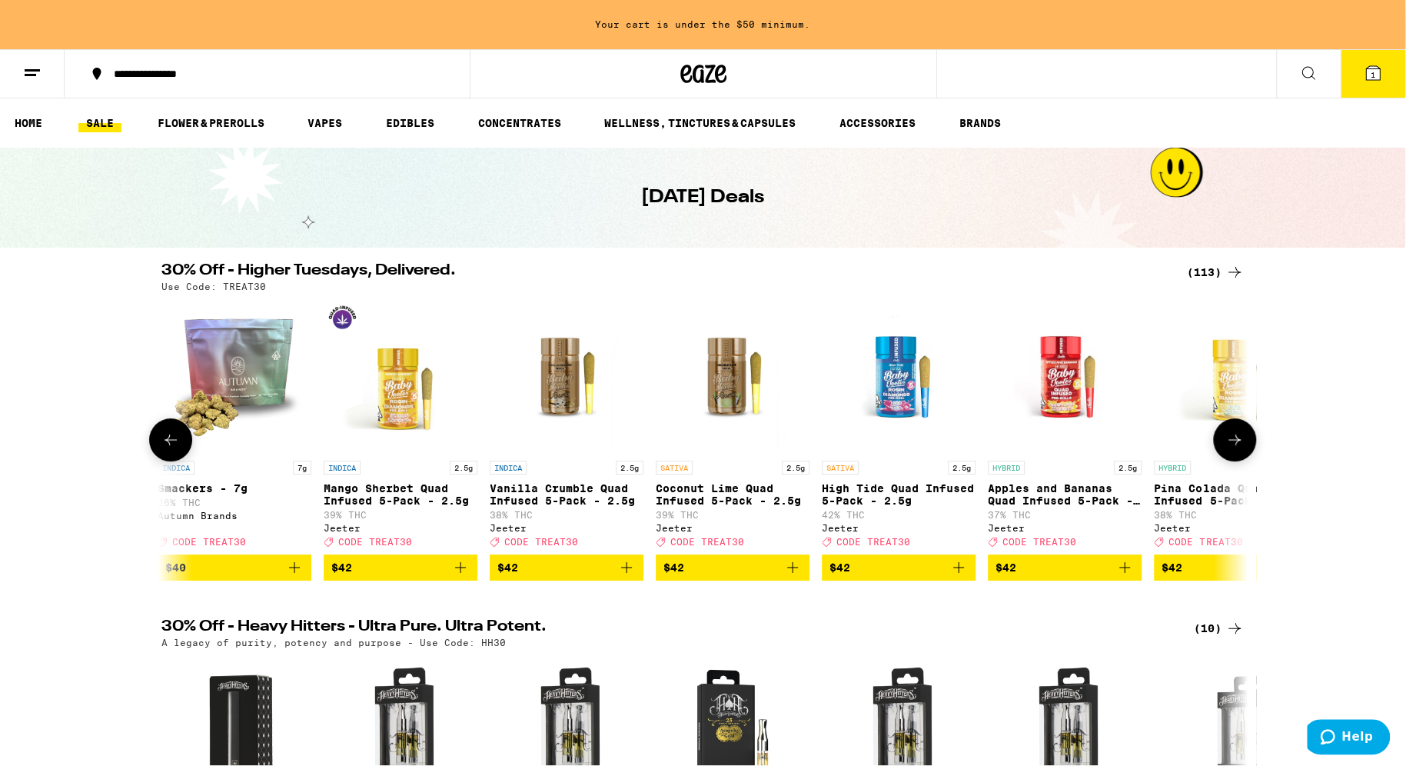
click at [179, 449] on icon at bounding box center [170, 439] width 18 height 18
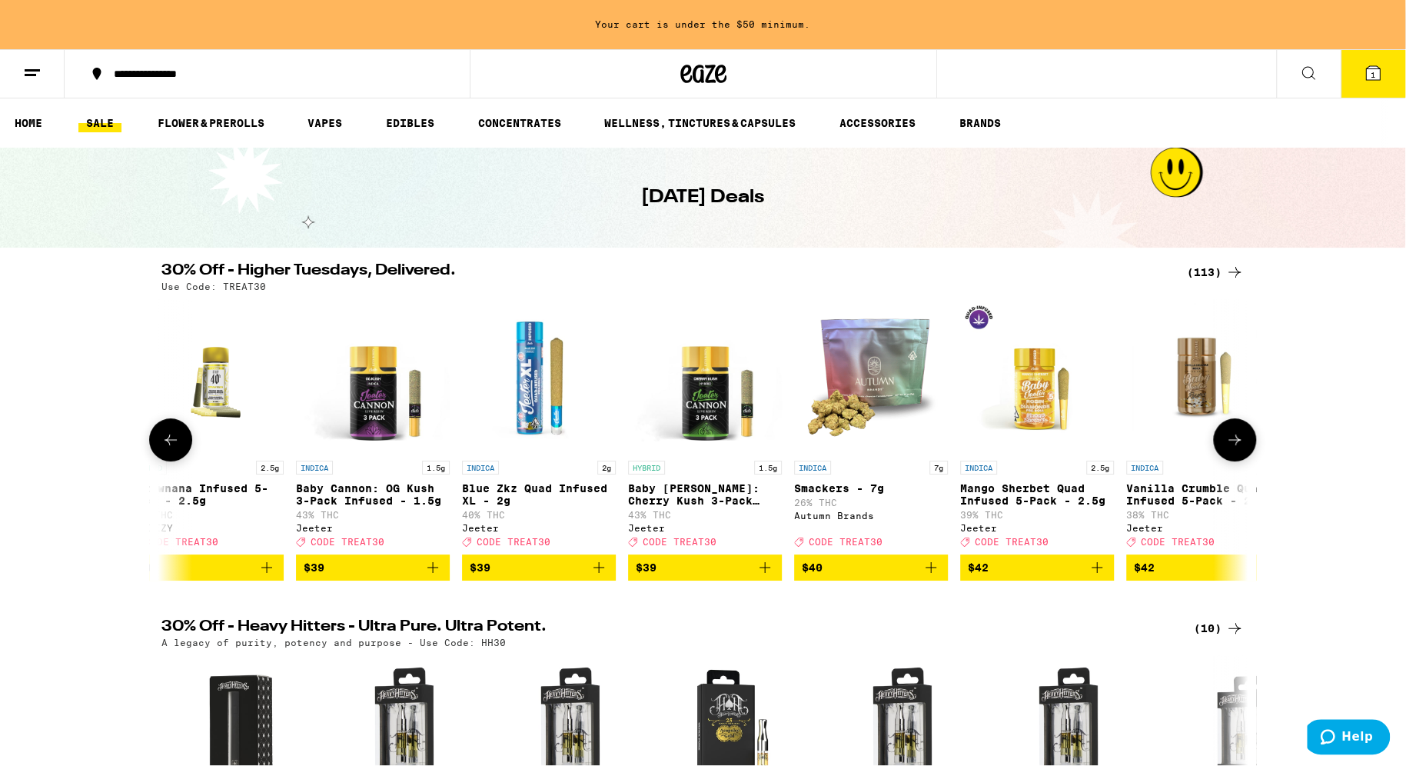
scroll to position [0, 14318]
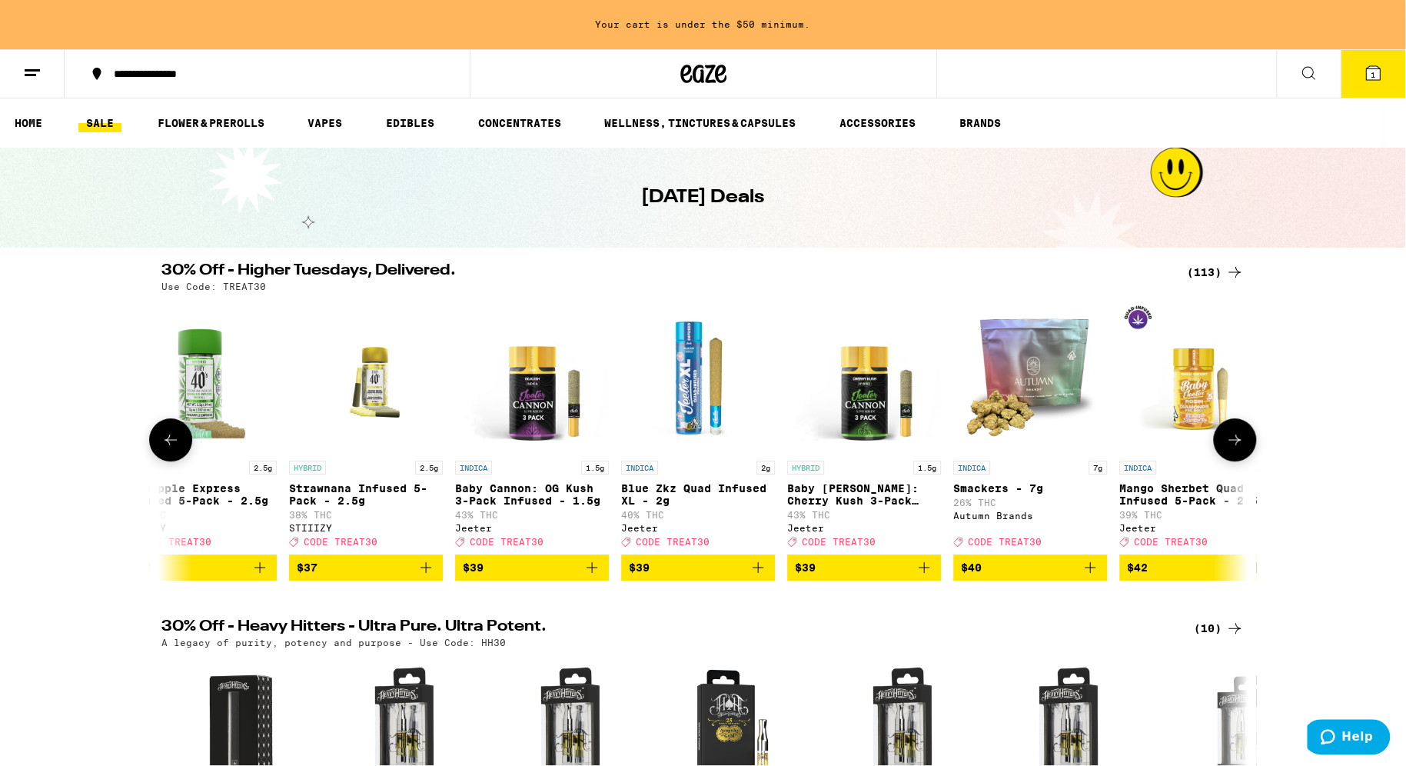
click at [1239, 445] on icon at bounding box center [1234, 439] width 18 height 18
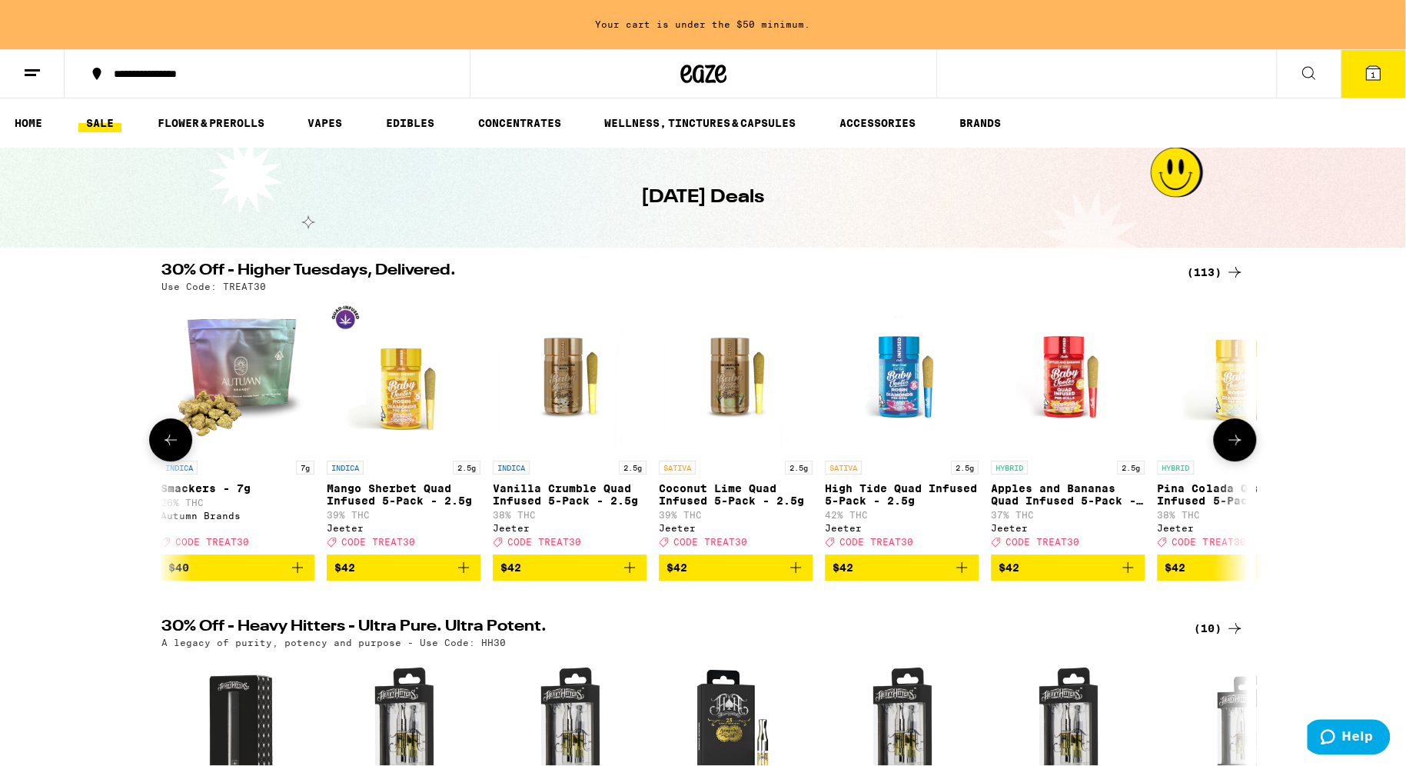
scroll to position [0, 15114]
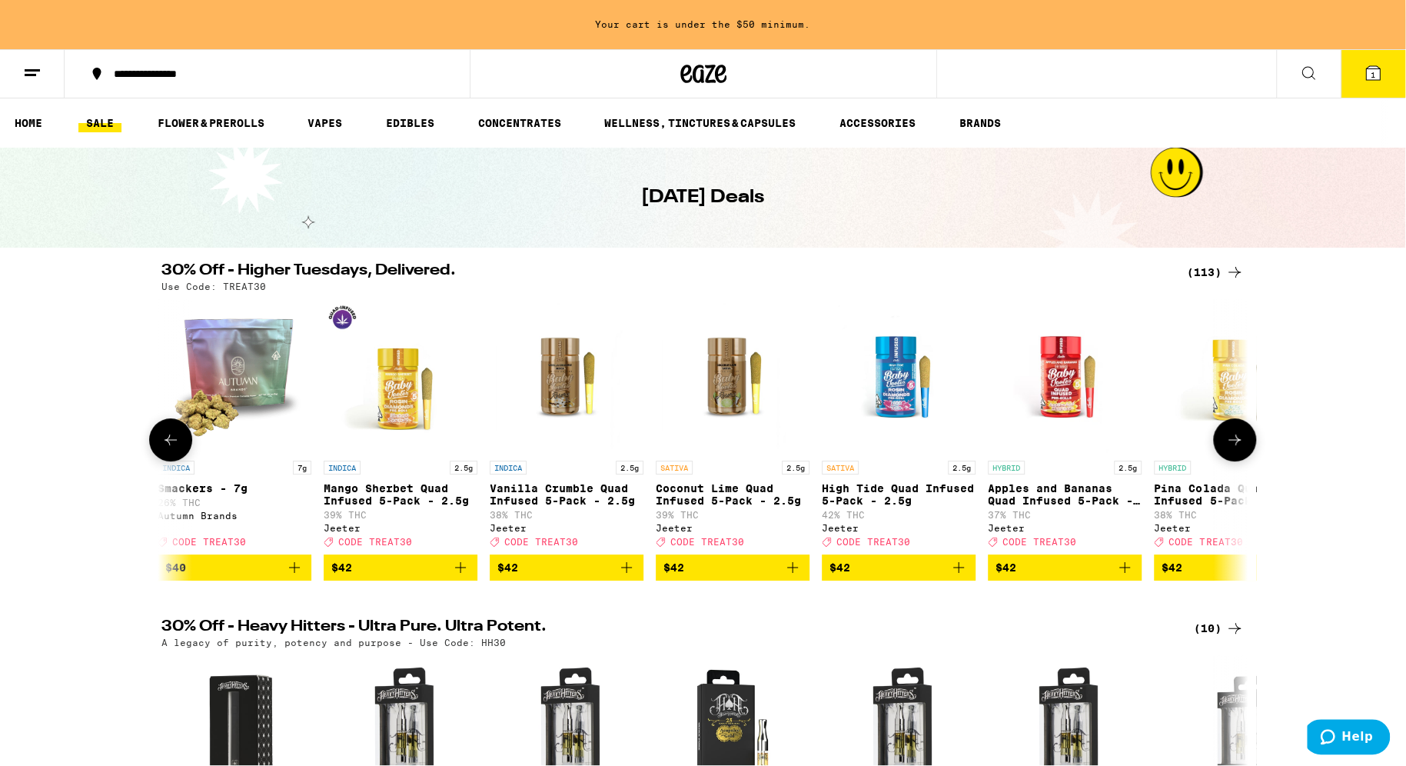
click at [1239, 445] on icon at bounding box center [1234, 439] width 18 height 18
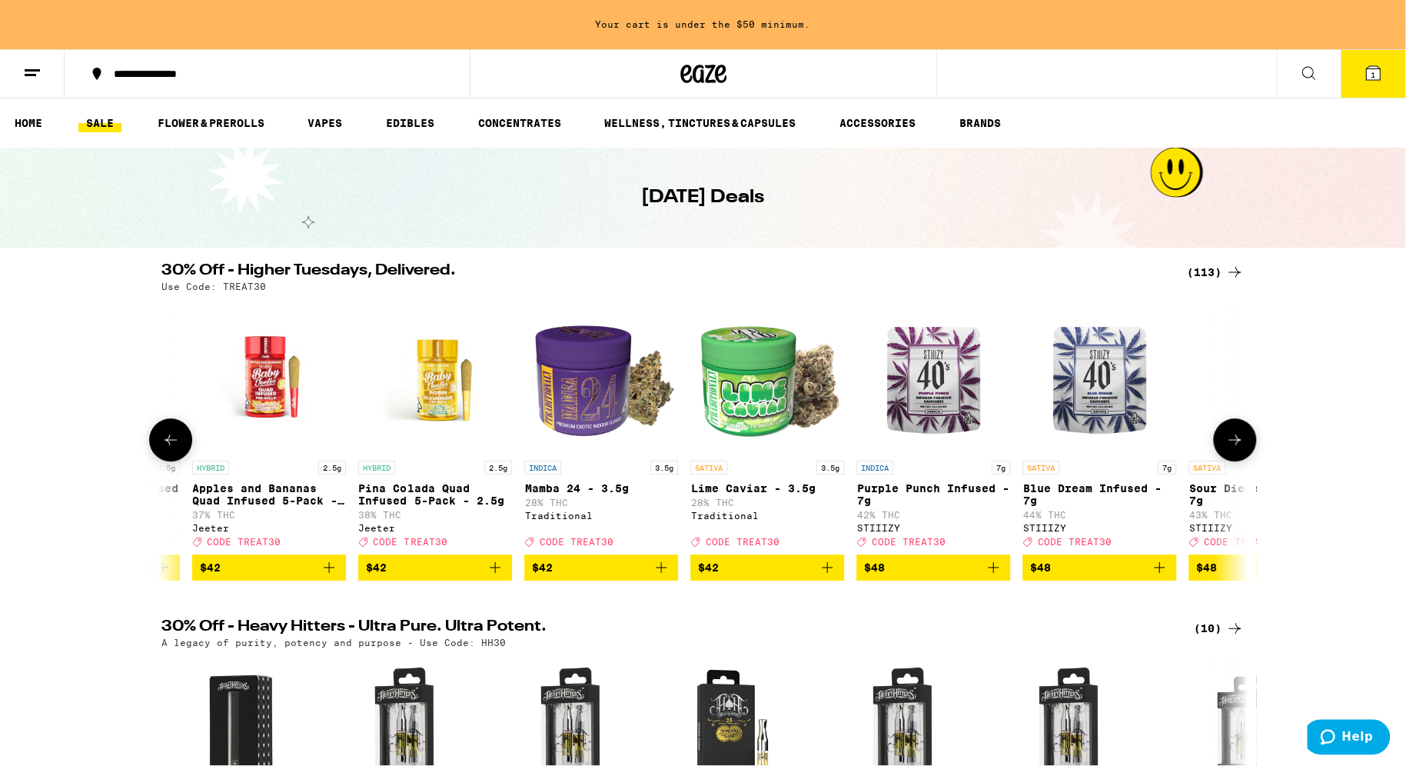
click at [1240, 448] on icon at bounding box center [1234, 439] width 18 height 18
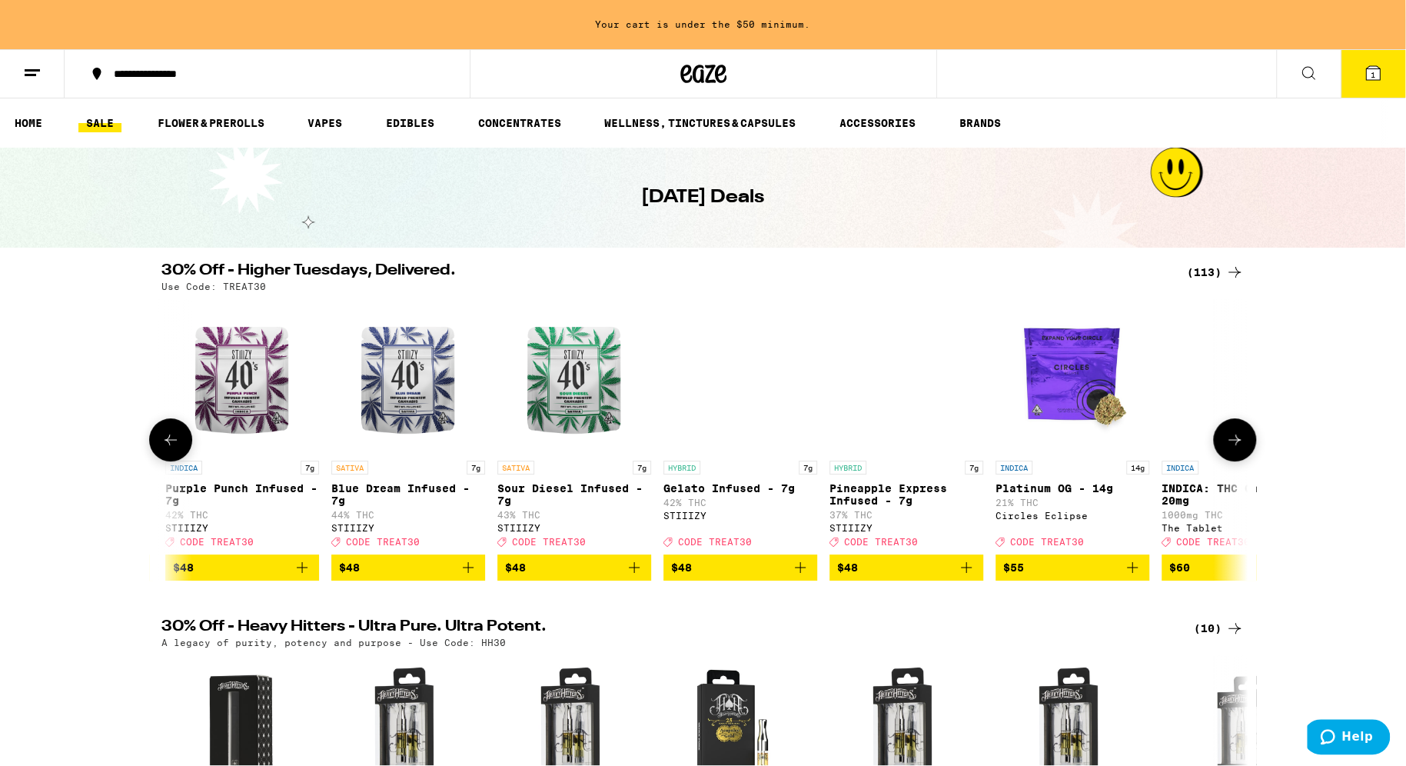
scroll to position [0, 16705]
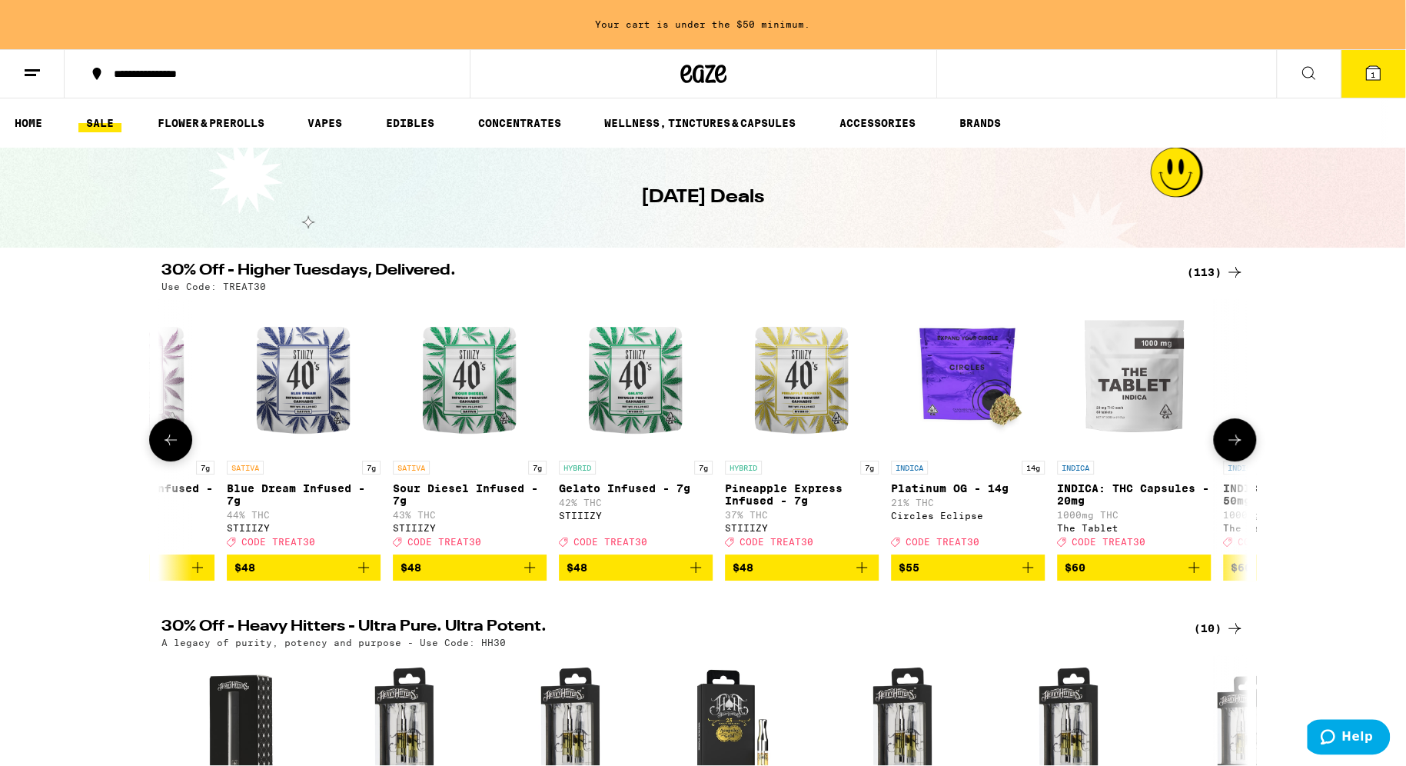
click at [182, 456] on button at bounding box center [170, 439] width 43 height 43
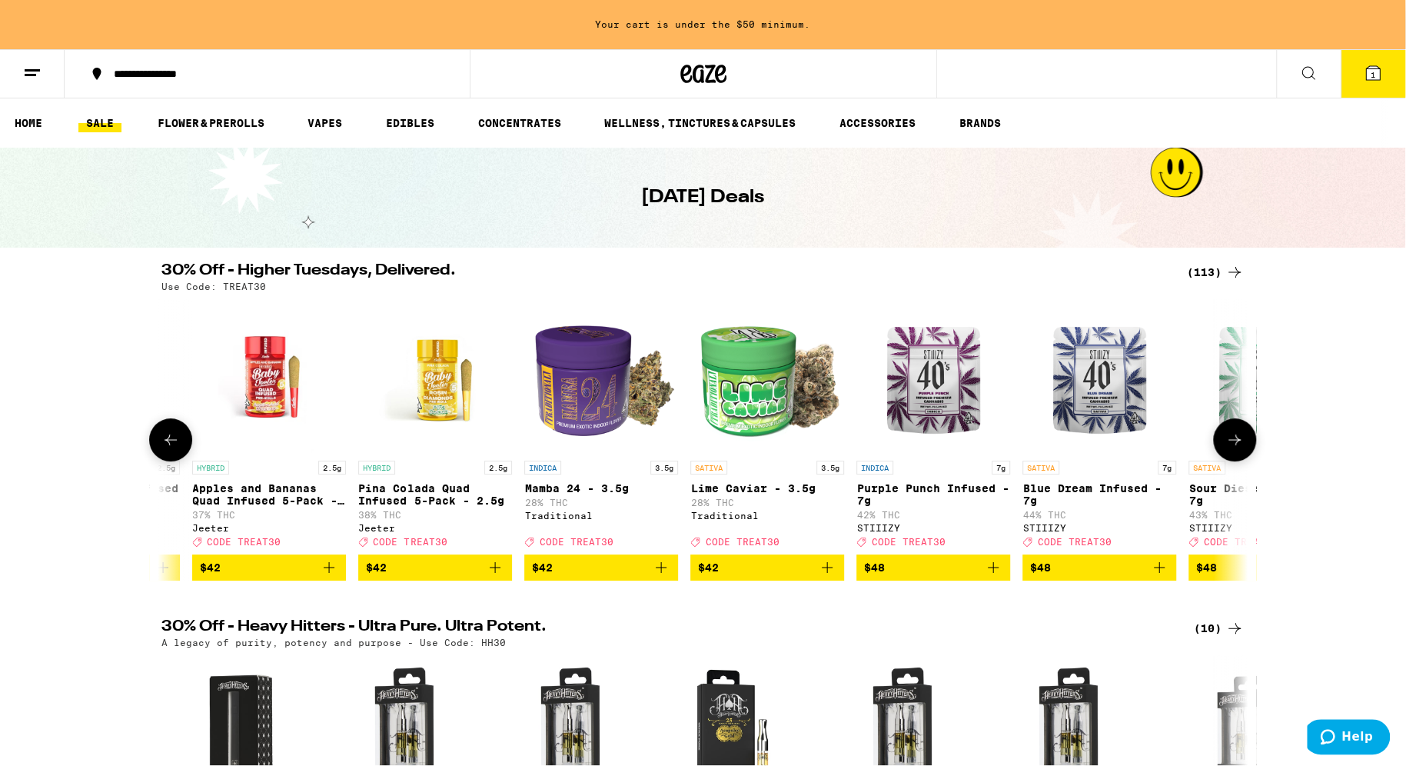
click at [1159, 573] on icon "Add to bag" at bounding box center [1159, 567] width 11 height 11
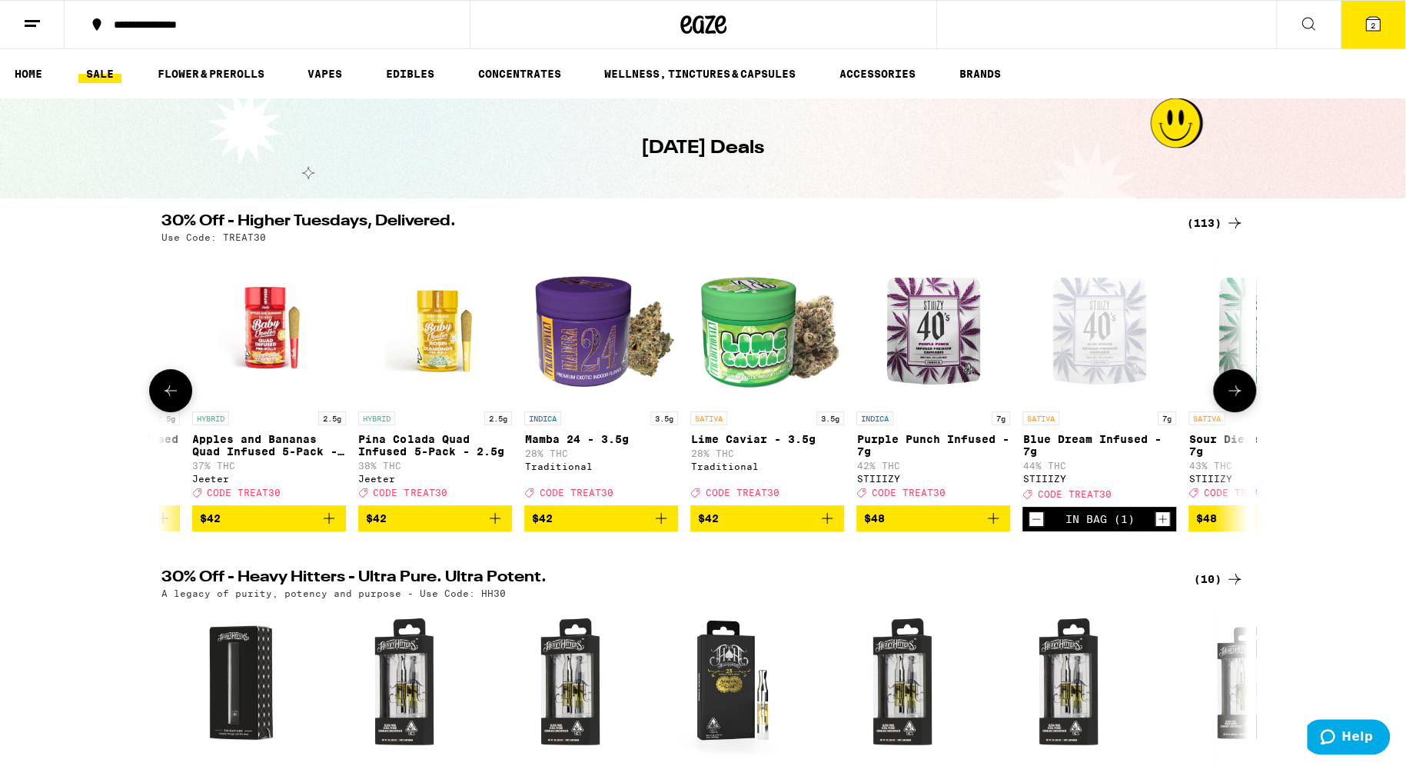
click at [1231, 400] on icon at bounding box center [1234, 390] width 18 height 18
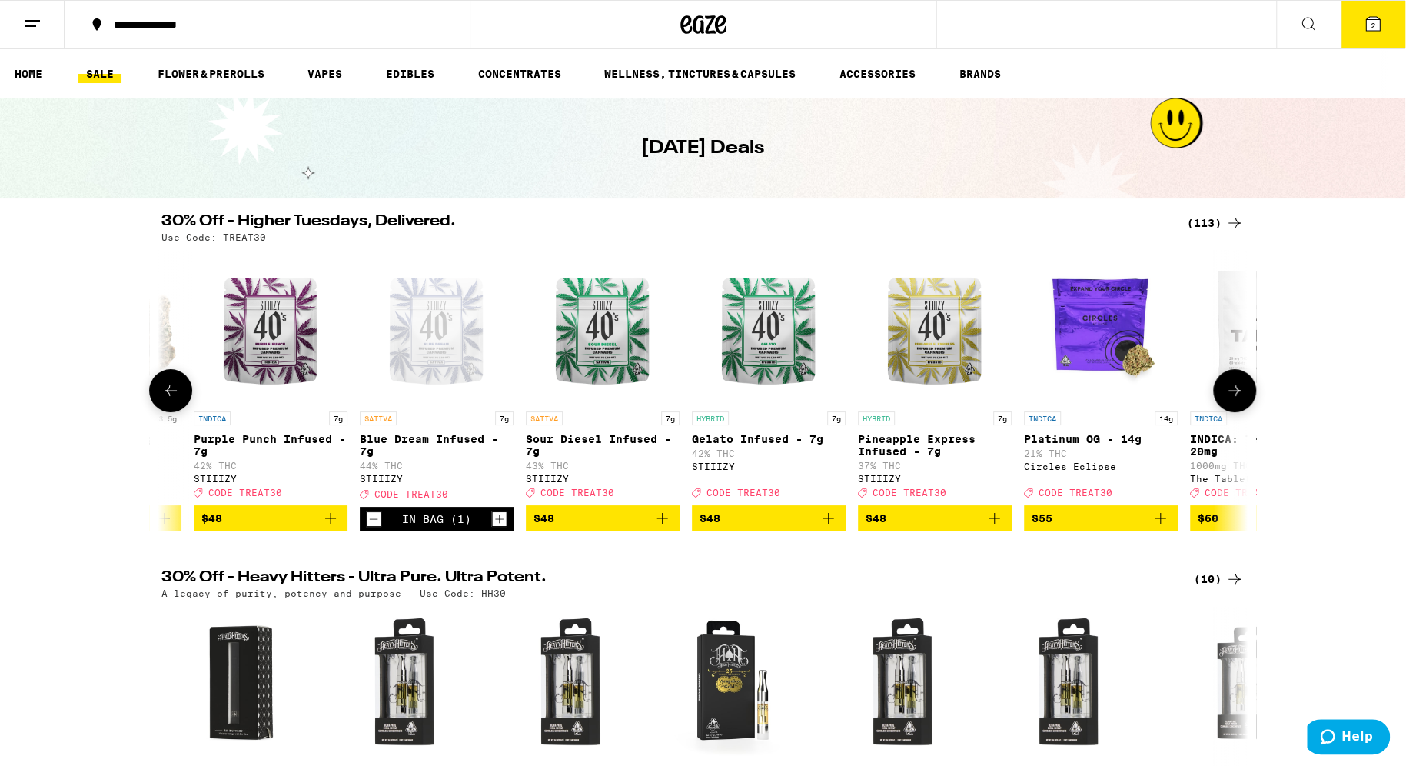
scroll to position [0, 16705]
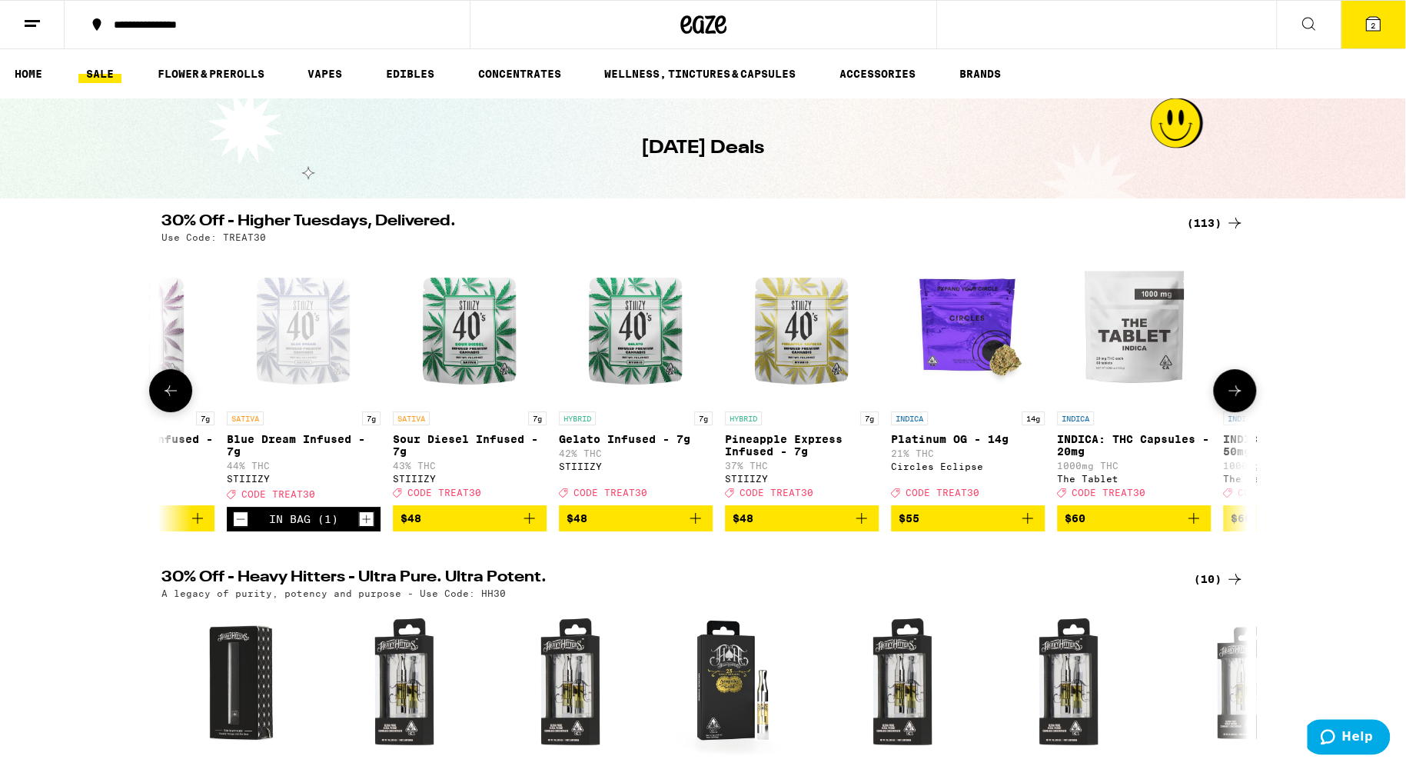
click at [173, 400] on icon at bounding box center [170, 390] width 18 height 18
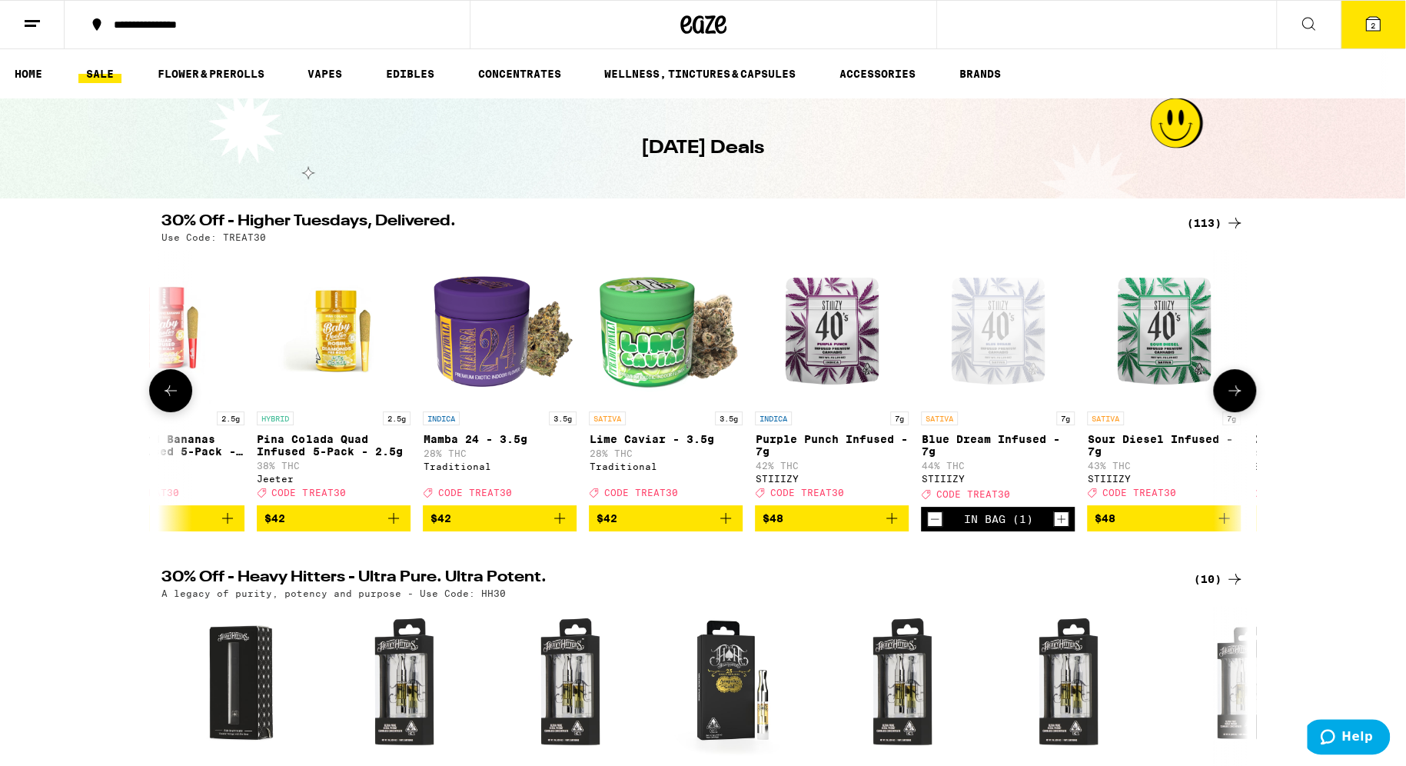
scroll to position [0, 15909]
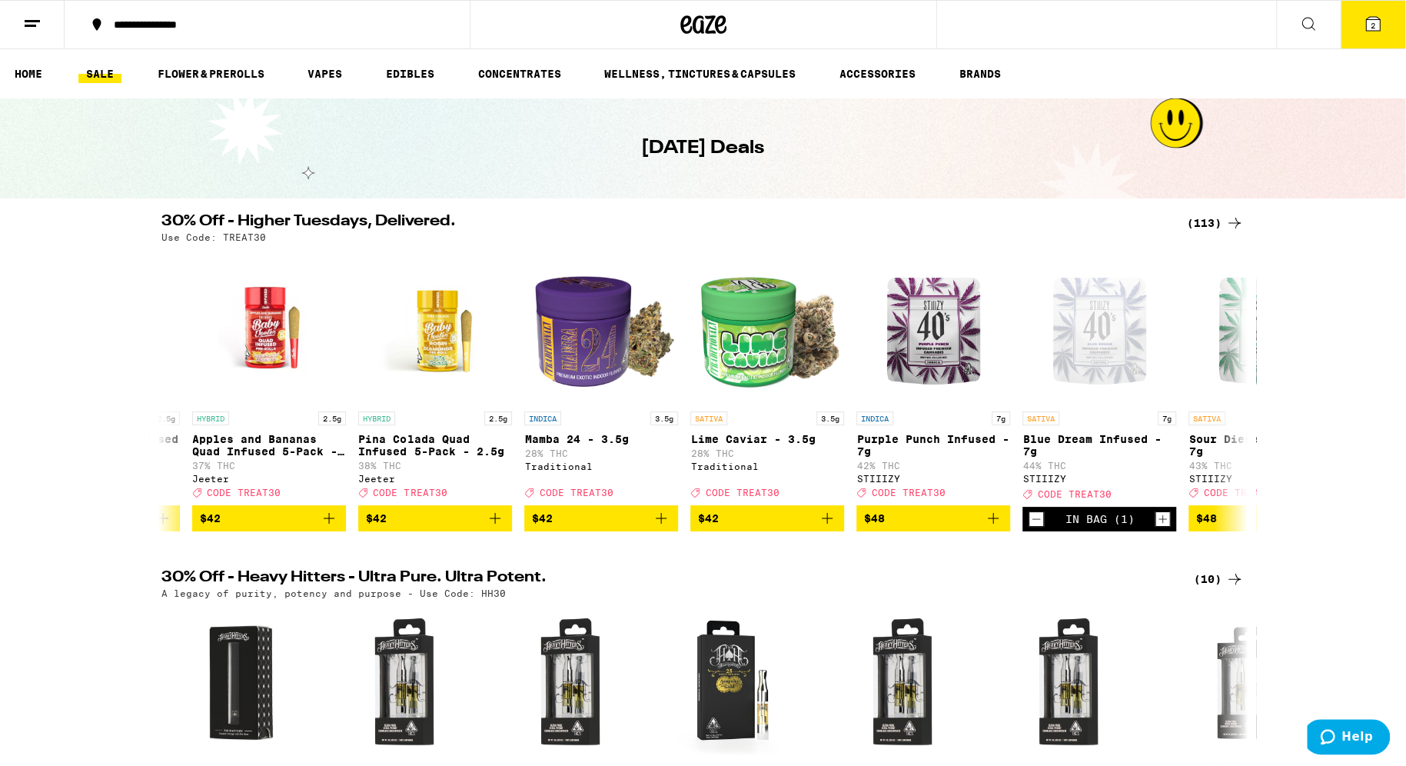
click at [1374, 21] on span "2" at bounding box center [1373, 25] width 5 height 9
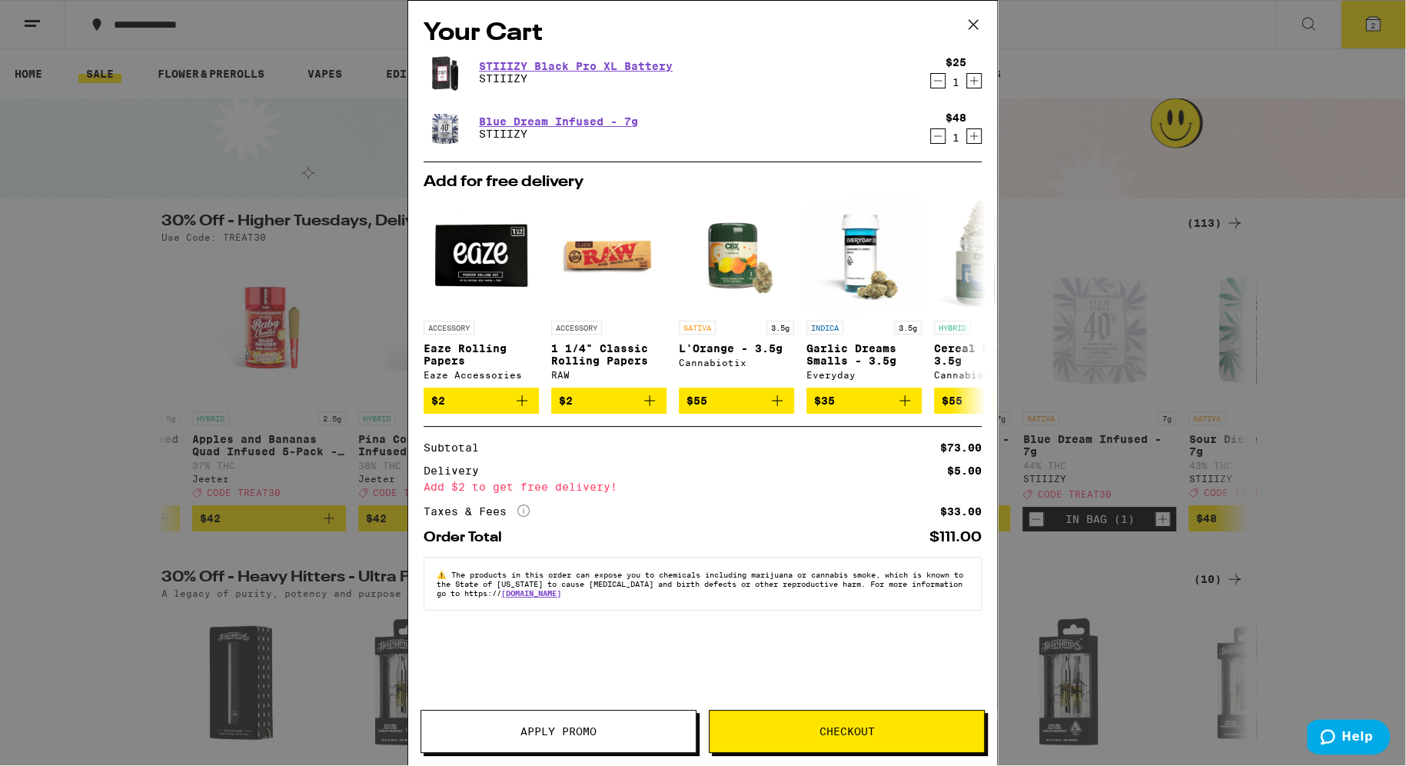
click at [975, 139] on icon "Increment" at bounding box center [974, 136] width 14 height 18
click at [936, 81] on icon "Decrement" at bounding box center [938, 80] width 14 height 18
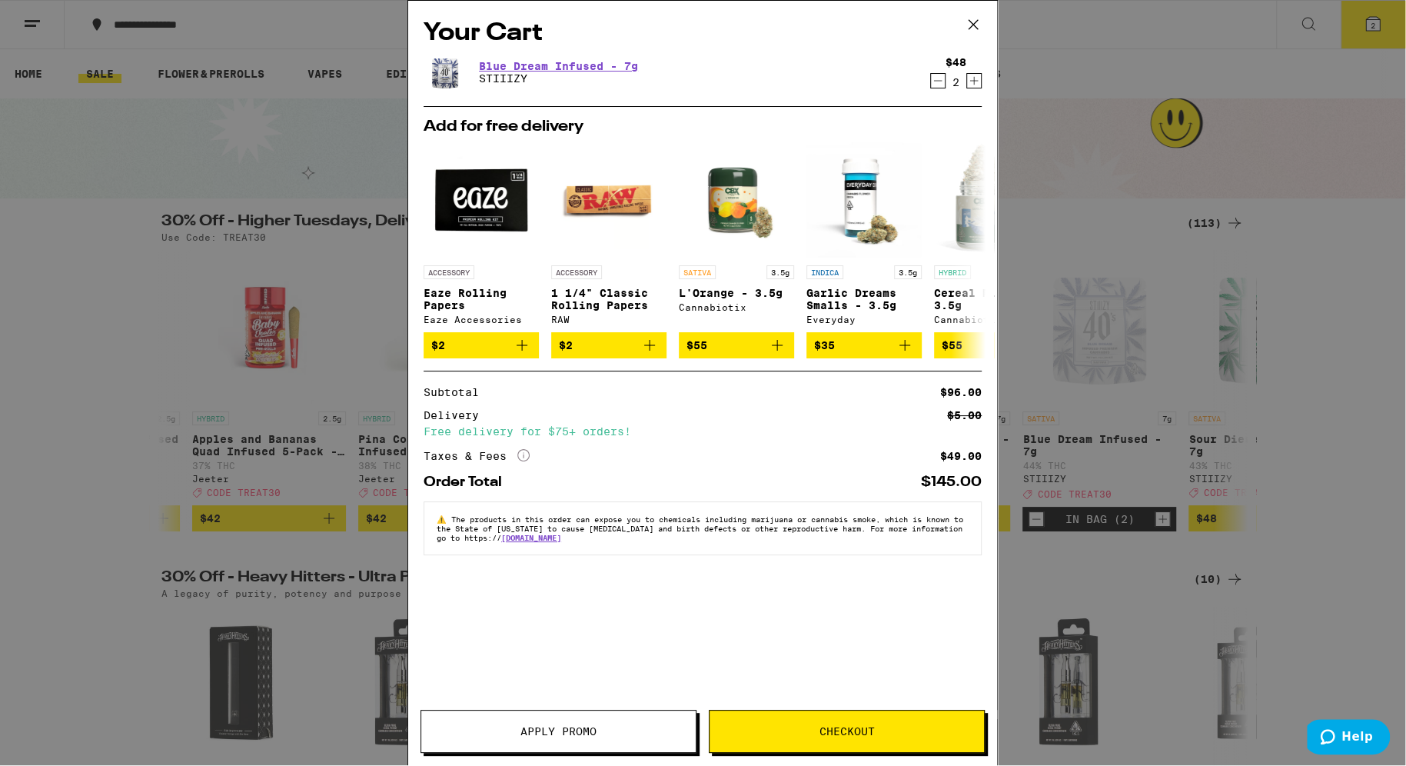
click at [565, 733] on span "Apply Promo" at bounding box center [558, 731] width 76 height 11
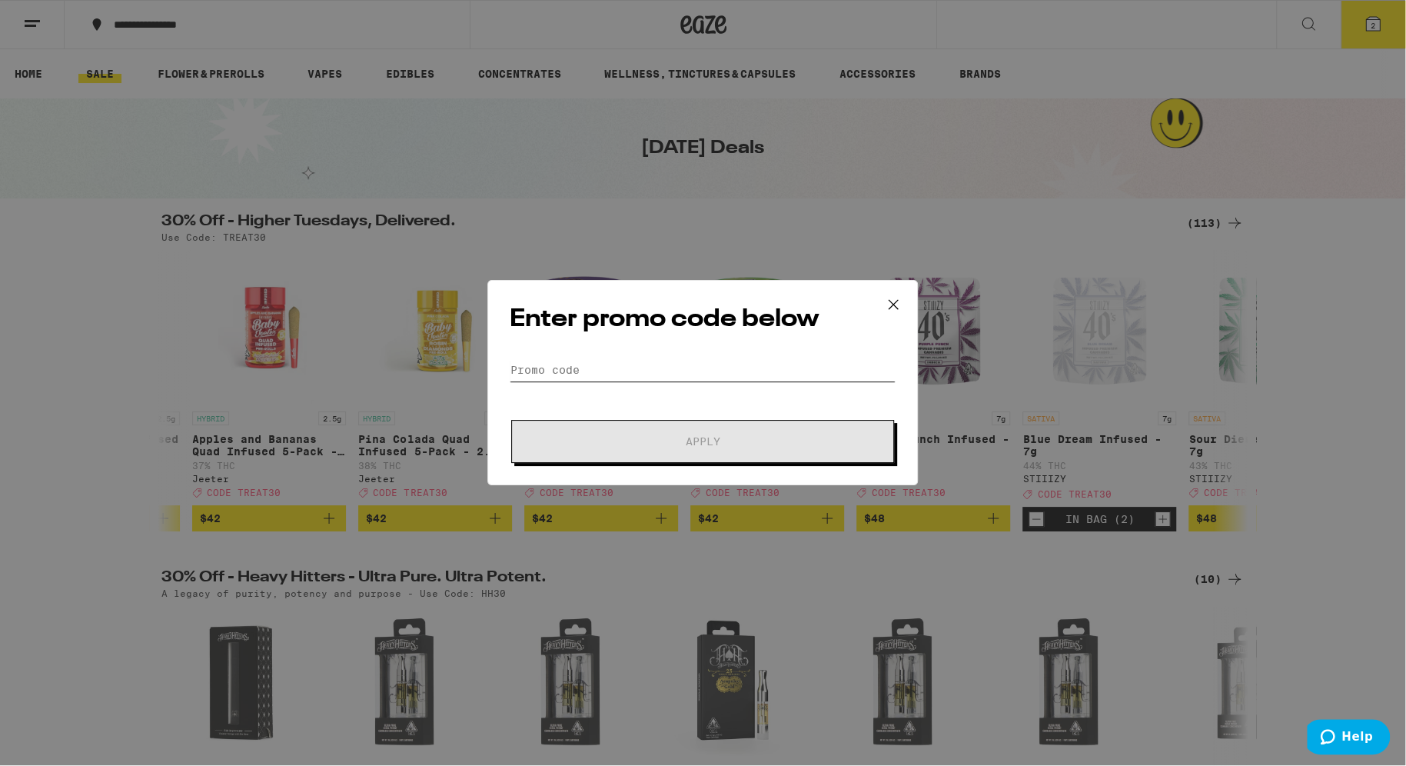
click at [574, 360] on input "Promo Code" at bounding box center [703, 369] width 386 height 23
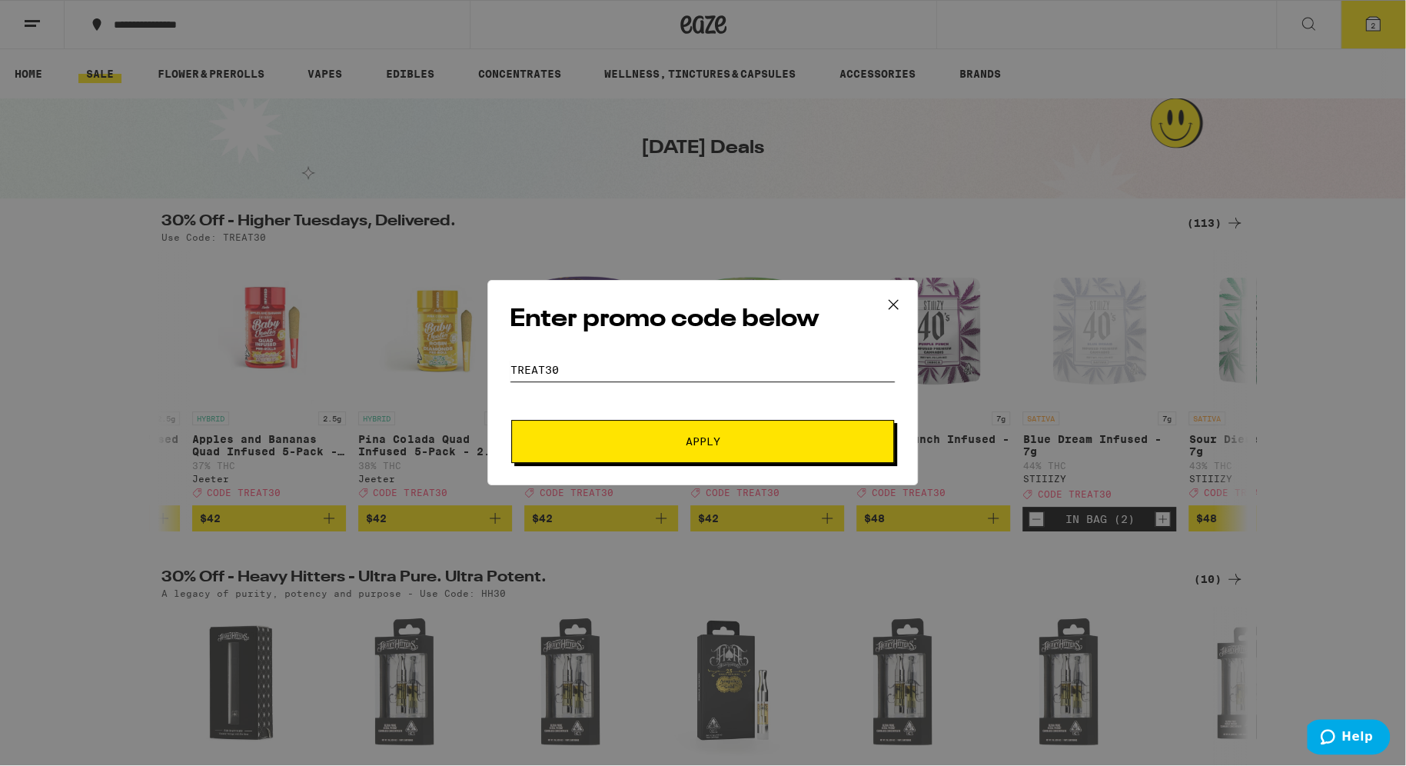
type input "treat30"
click at [705, 443] on span "Apply" at bounding box center [703, 441] width 35 height 11
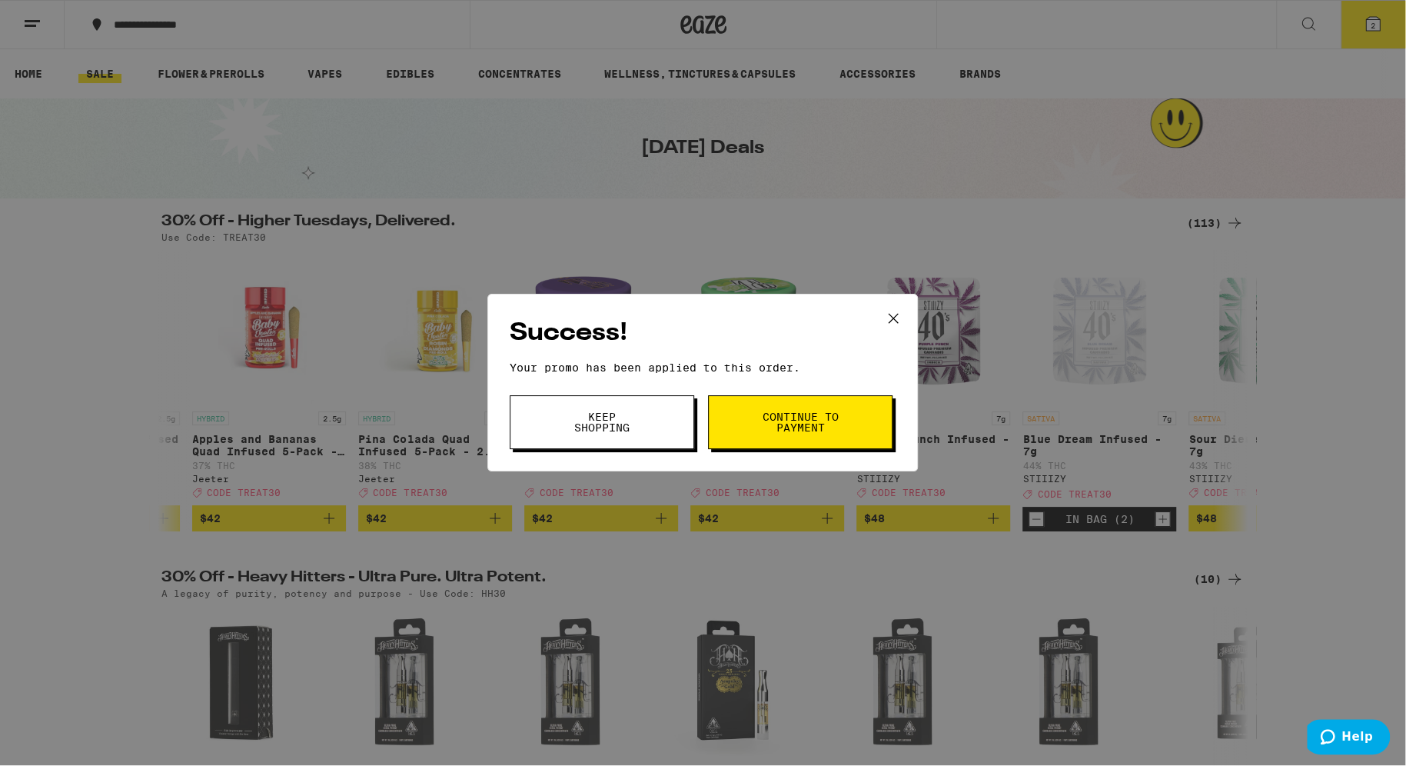
click at [826, 421] on span "Continue to payment" at bounding box center [800, 422] width 78 height 22
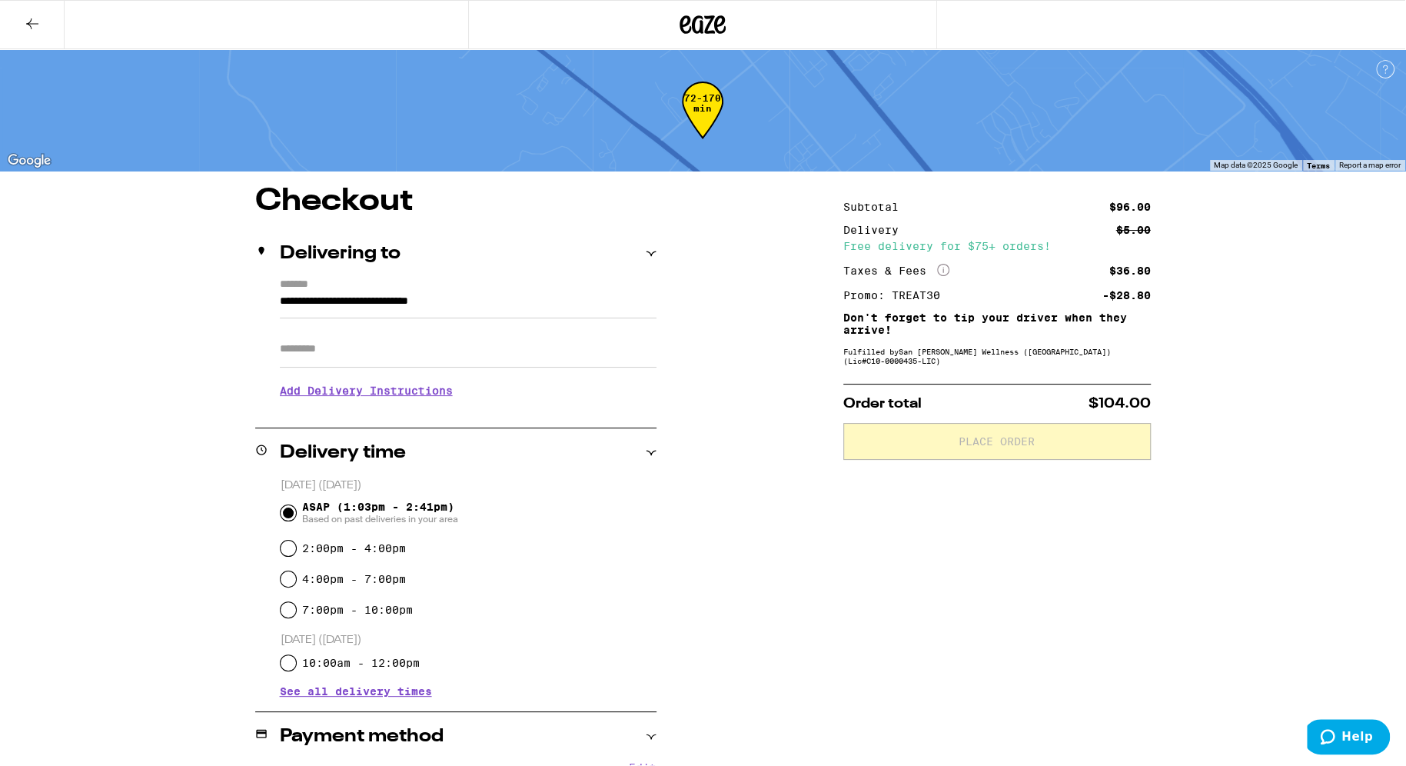
click at [290, 547] on input "2:00pm - 4:00pm" at bounding box center [288, 547] width 15 height 15
radio input "true"
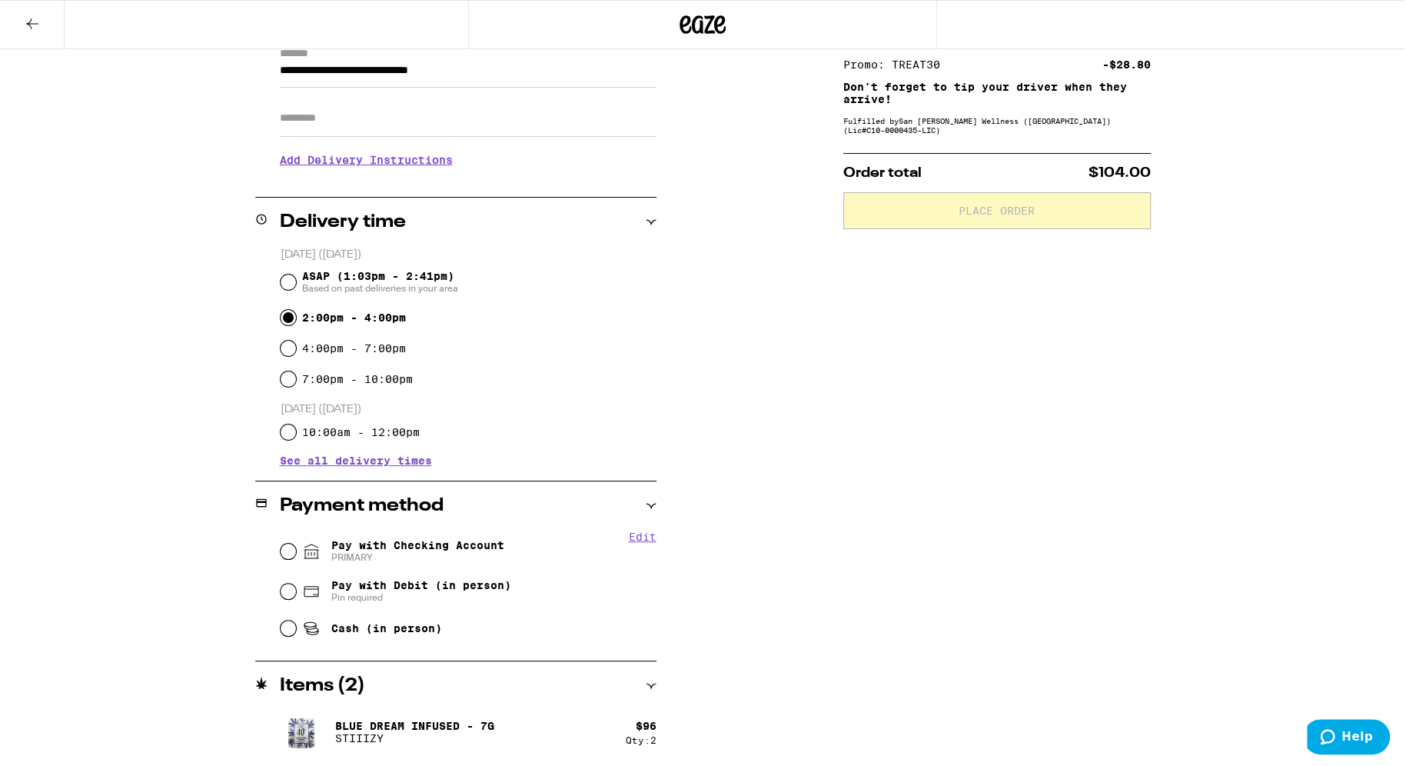
scroll to position [230, 0]
click at [290, 592] on input "Pay with Debit (in person) Pin required" at bounding box center [288, 591] width 15 height 15
radio input "true"
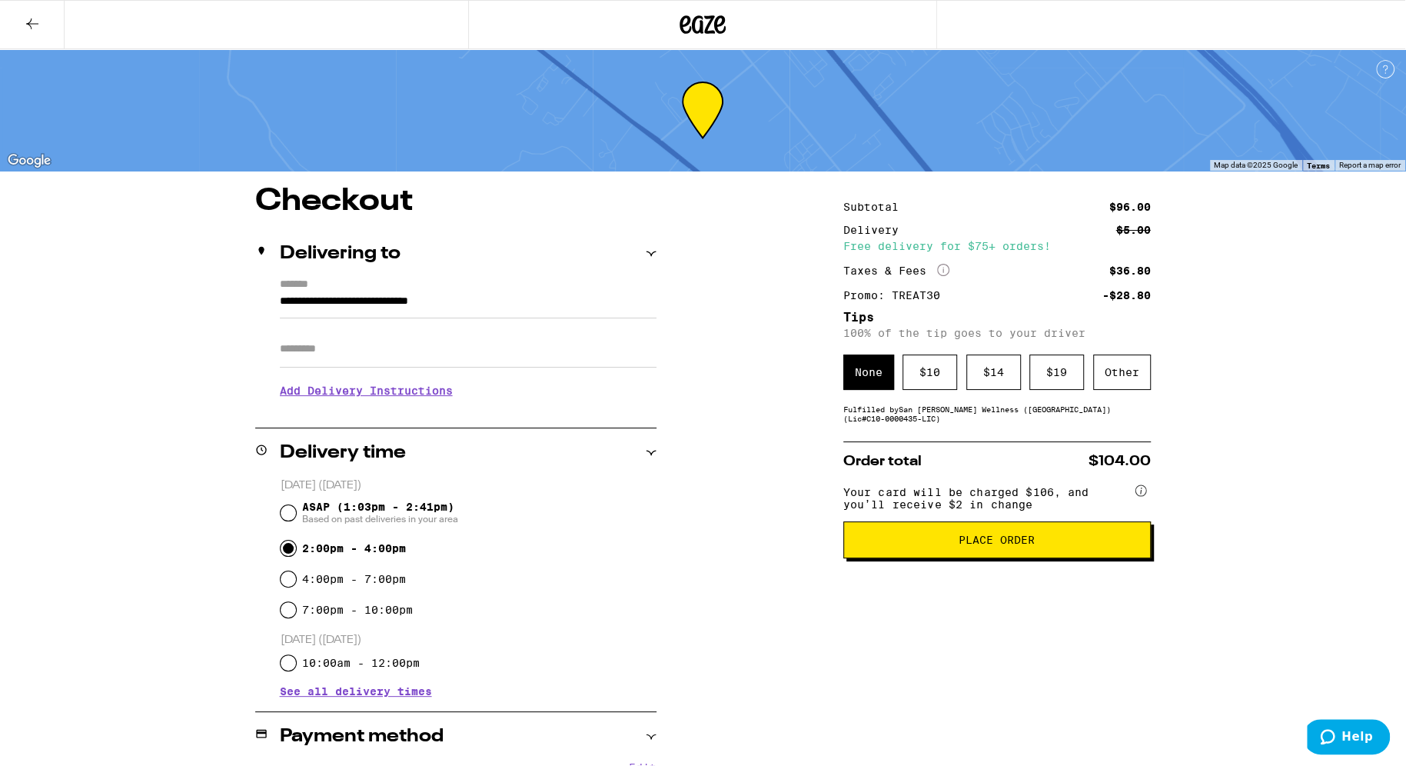
scroll to position [0, 0]
click at [1118, 376] on div "Other" at bounding box center [1122, 371] width 58 height 35
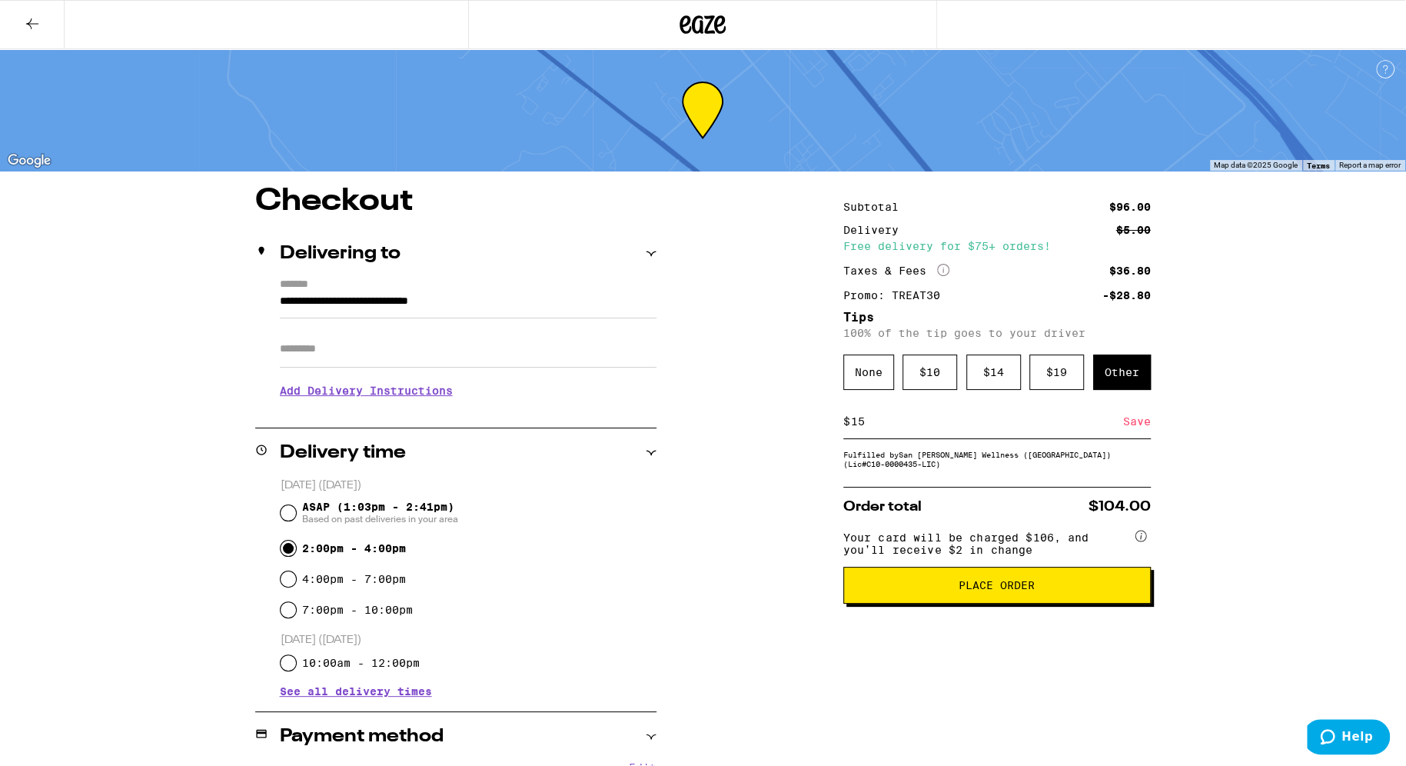
type input "15"
click at [1138, 430] on div "Save" at bounding box center [1137, 421] width 28 height 34
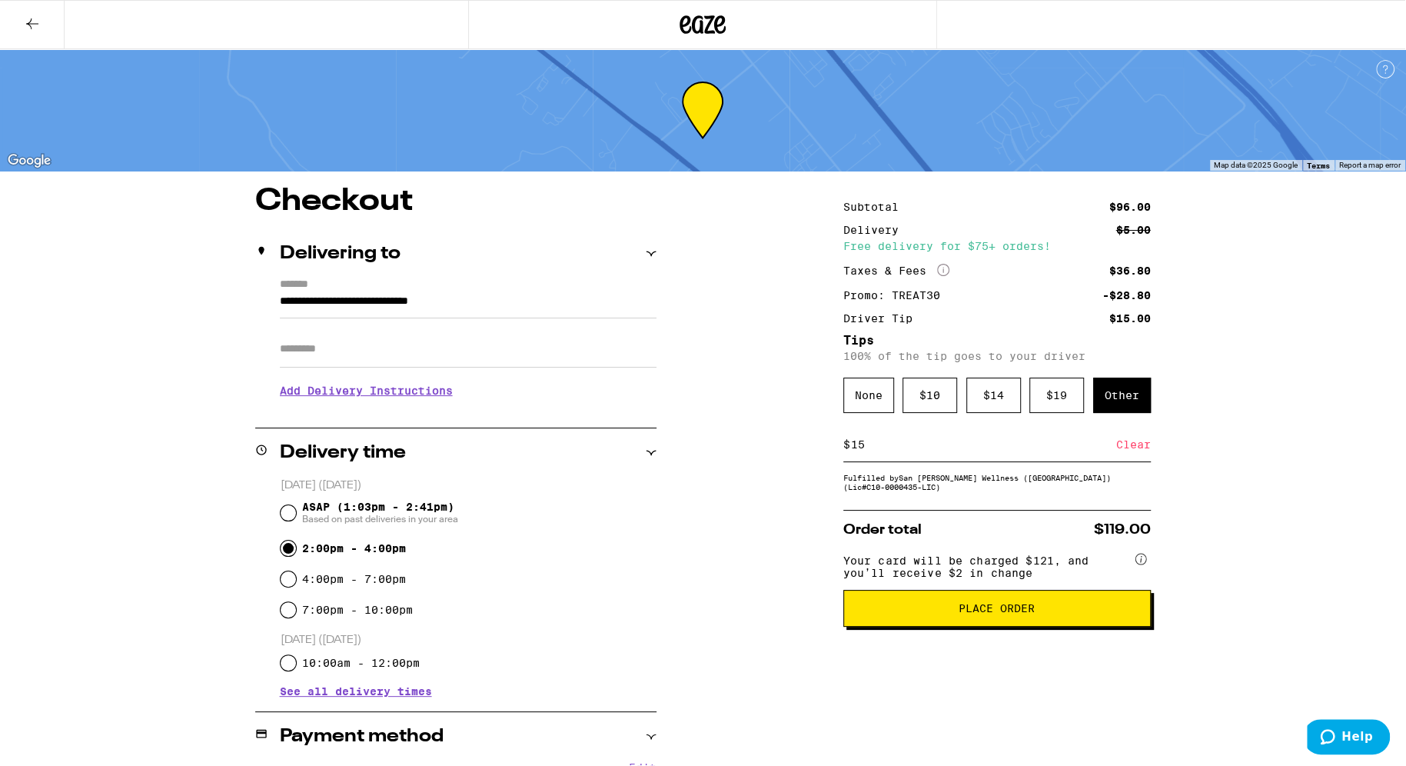
click at [999, 613] on span "Place Order" at bounding box center [997, 608] width 76 height 11
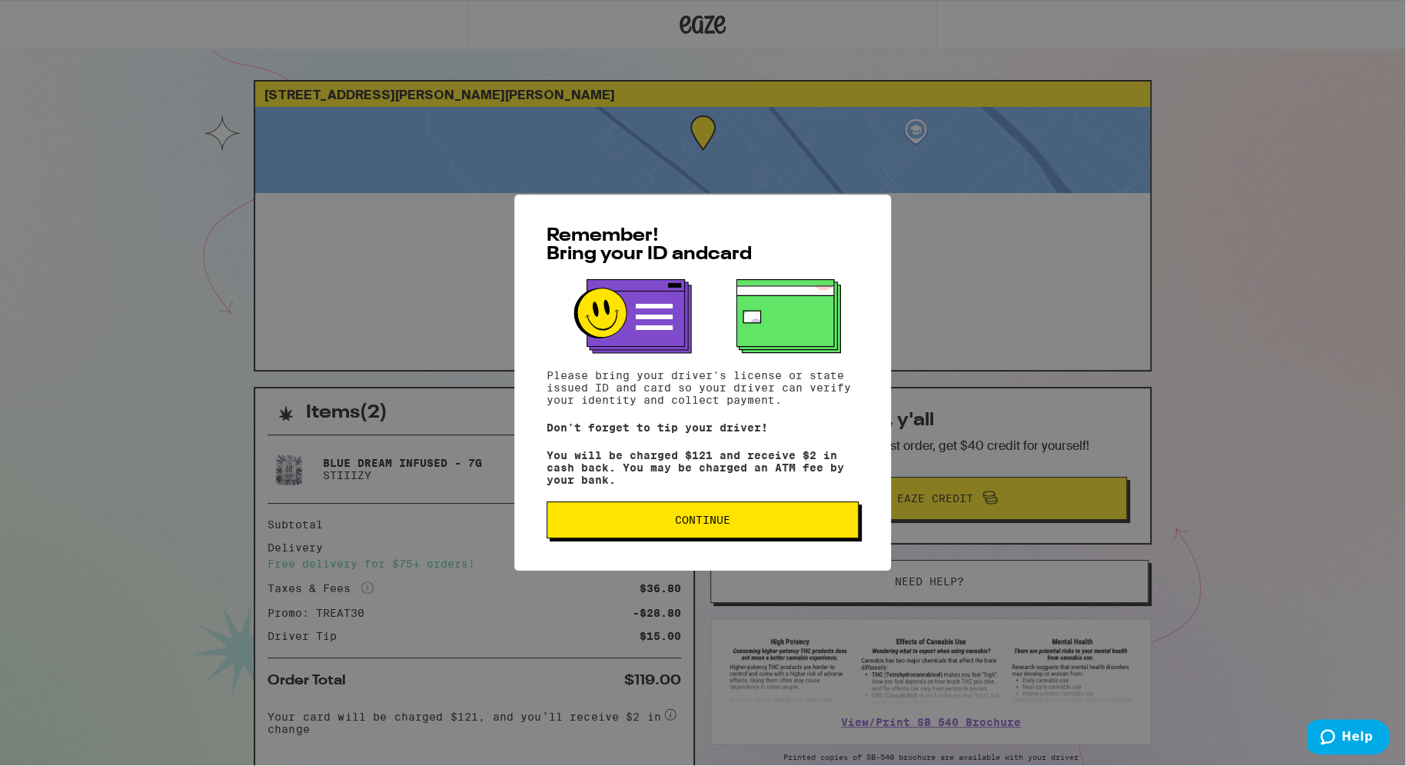
click at [703, 523] on span "Continue" at bounding box center [702, 519] width 55 height 11
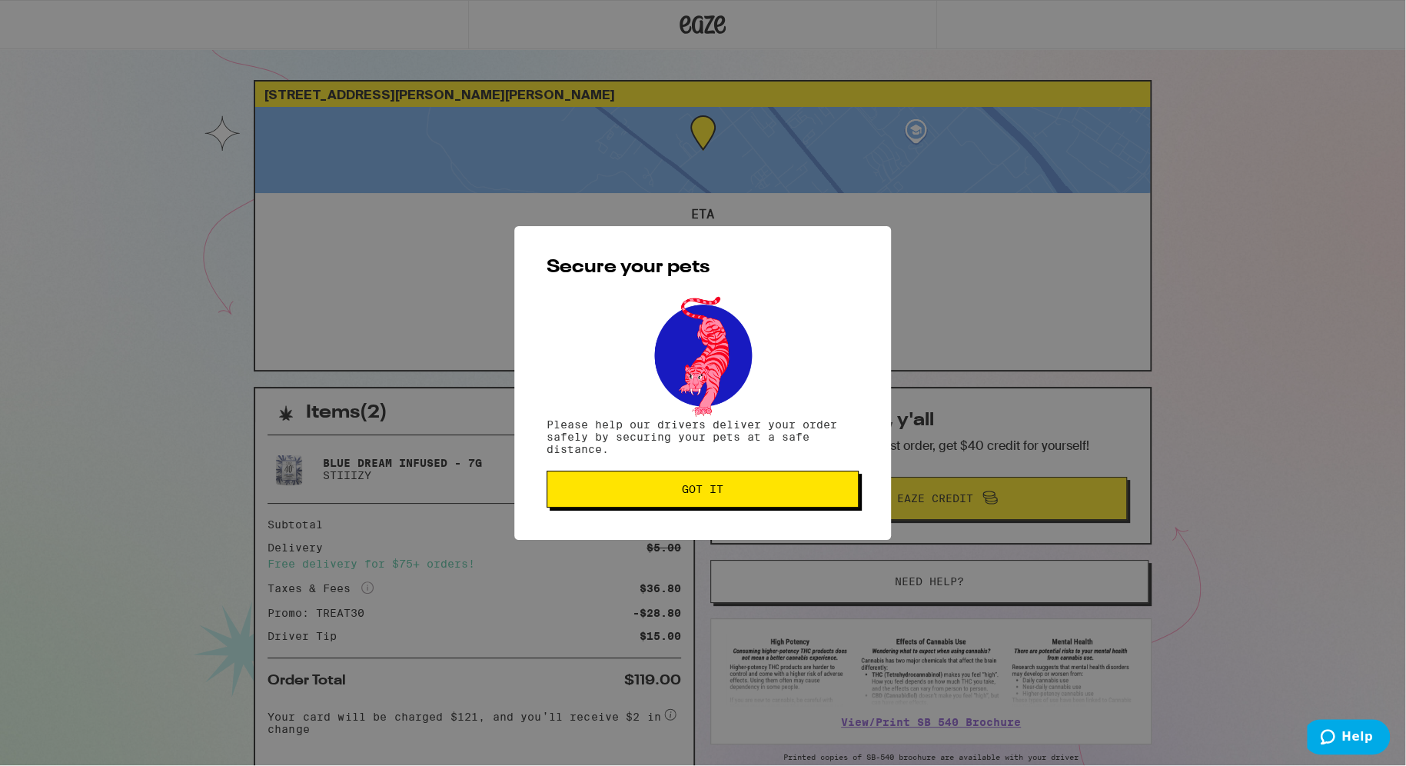
click at [712, 498] on button "Got it" at bounding box center [703, 488] width 312 height 37
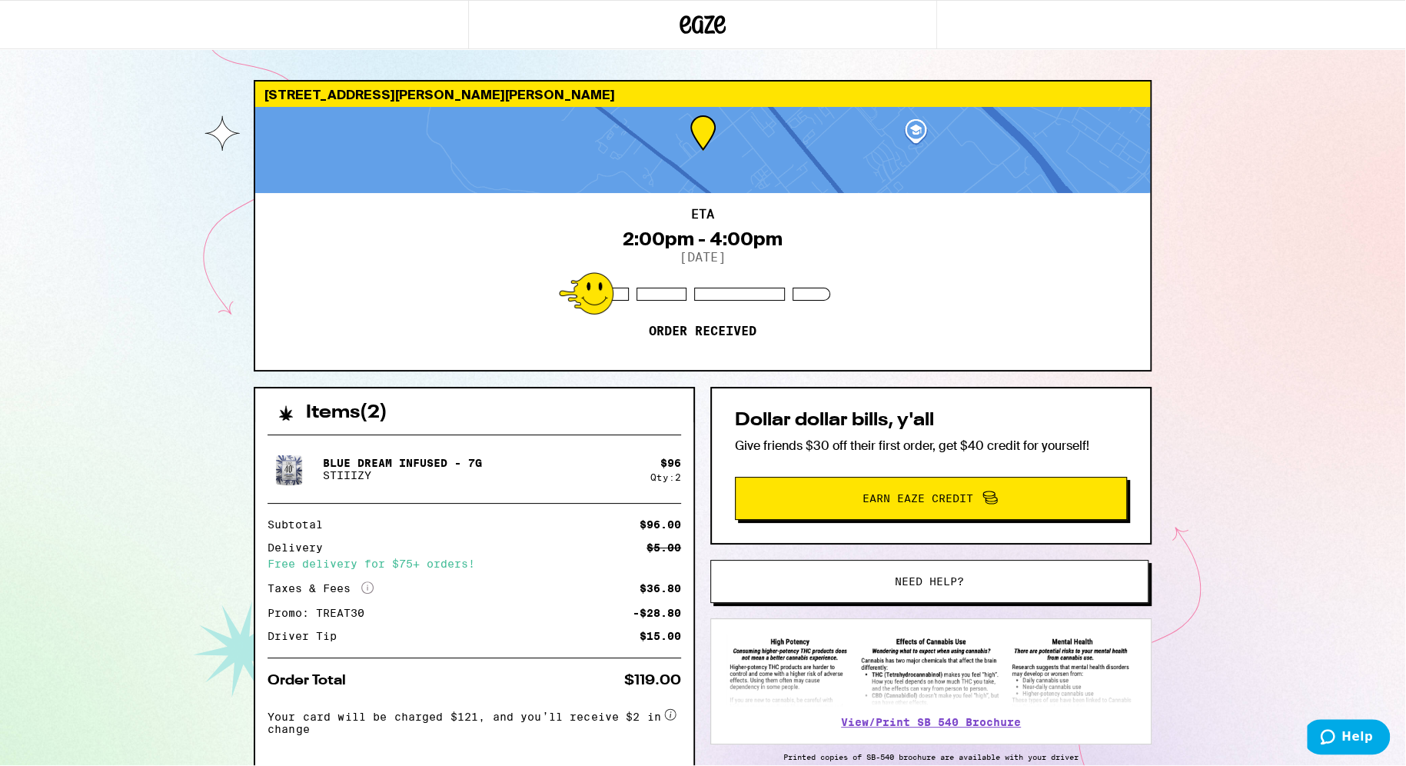
click at [430, 92] on div "[STREET_ADDRESS][PERSON_NAME][PERSON_NAME]" at bounding box center [702, 93] width 895 height 25
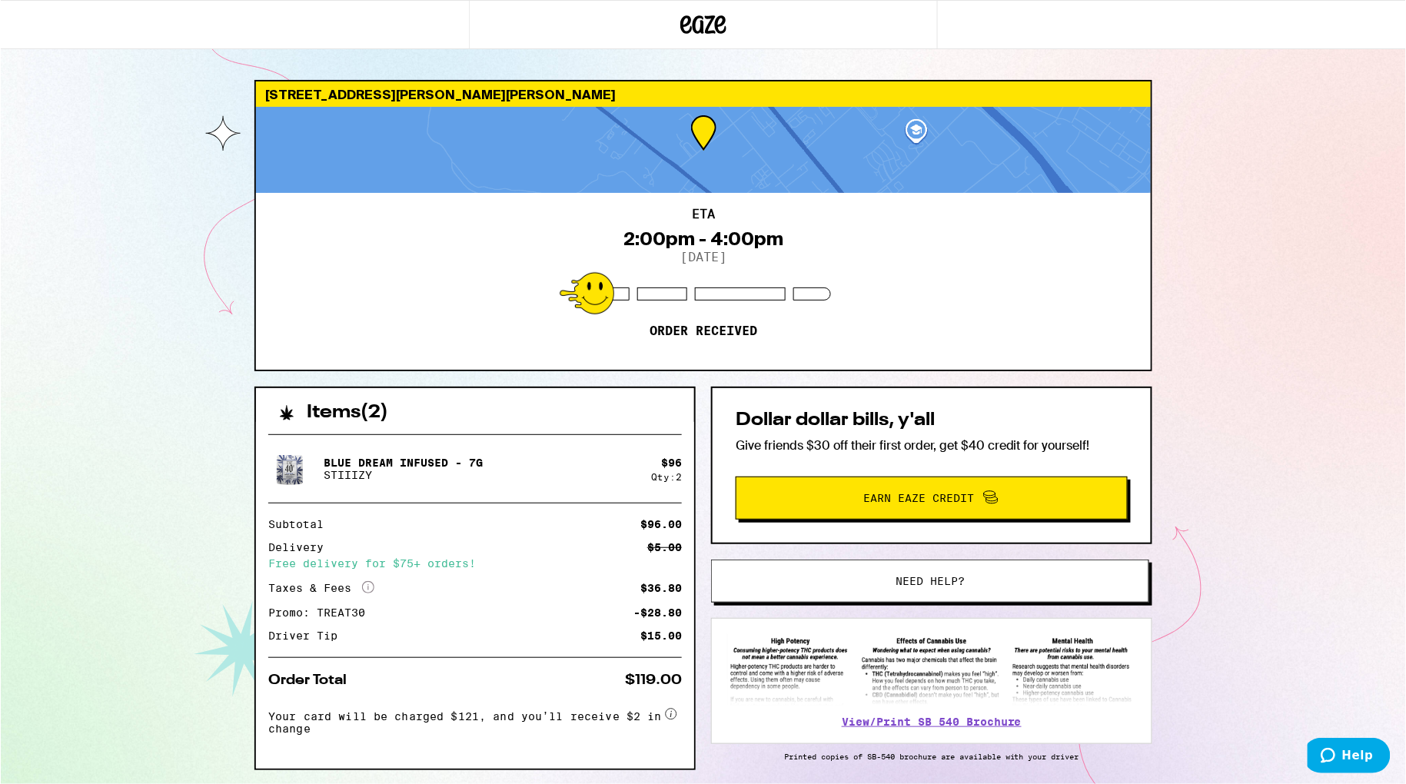
click at [374, 210] on div "ETA 2:00pm - 4:00pm [DATE] Order received" at bounding box center [702, 281] width 895 height 177
